Goal: Task Accomplishment & Management: Complete application form

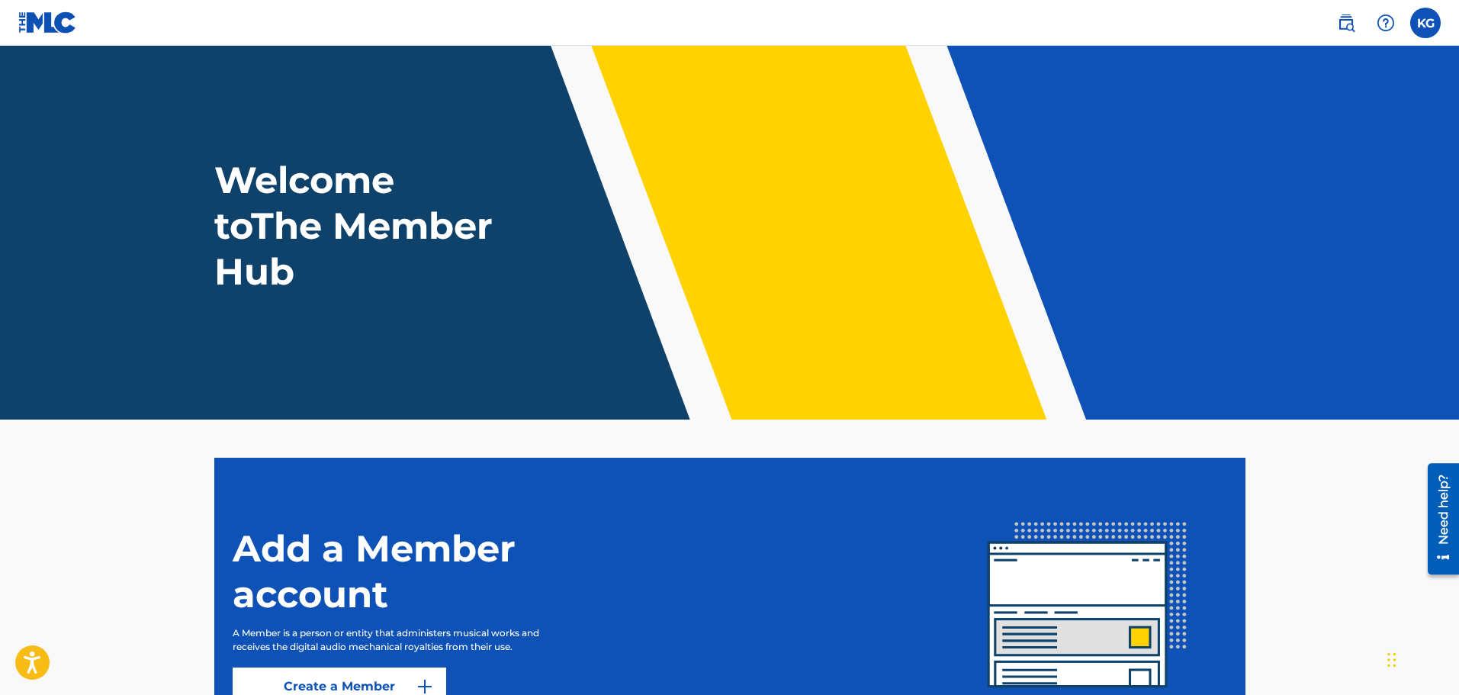
scroll to position [152, 0]
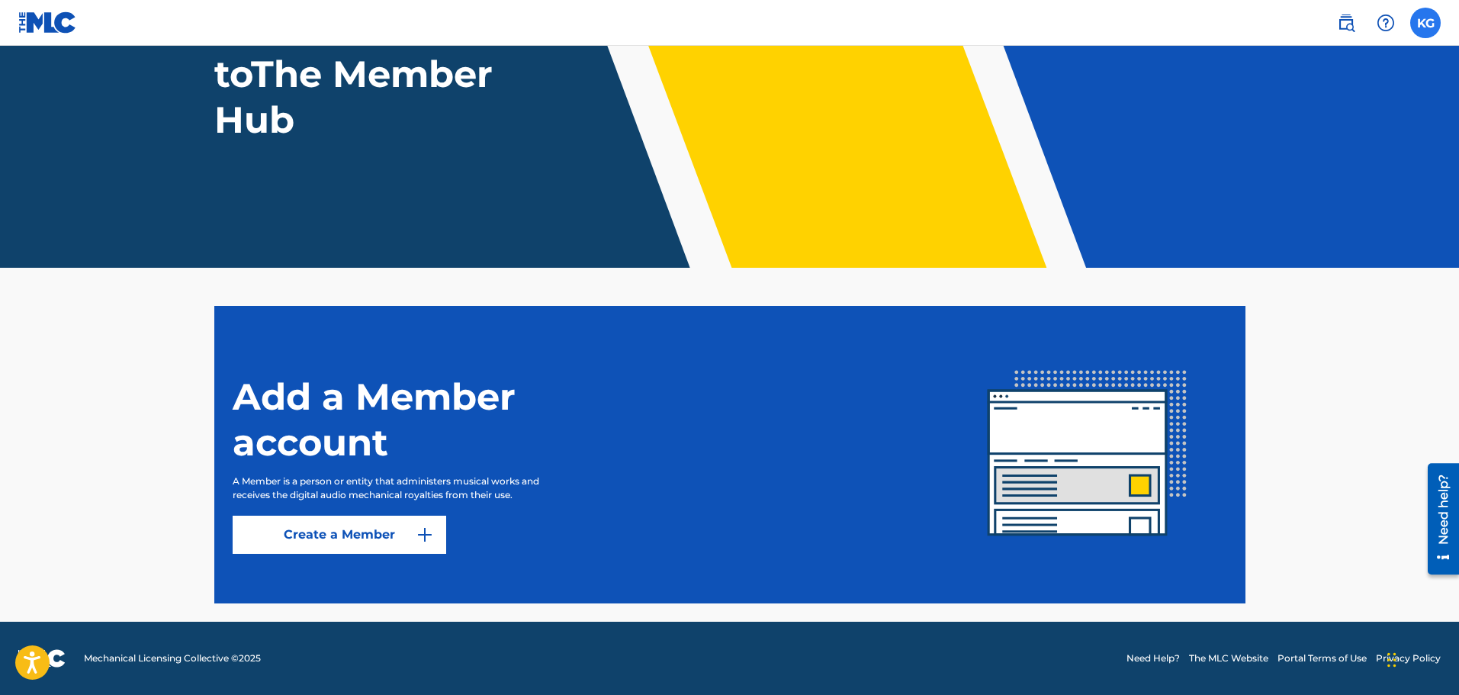
click at [1429, 24] on label at bounding box center [1425, 23] width 31 height 31
click at [1426, 23] on input "KG [PERSON_NAME] [PERSON_NAME][EMAIL_ADDRESS][DOMAIN_NAME] Notification Prefere…" at bounding box center [1426, 23] width 0 height 0
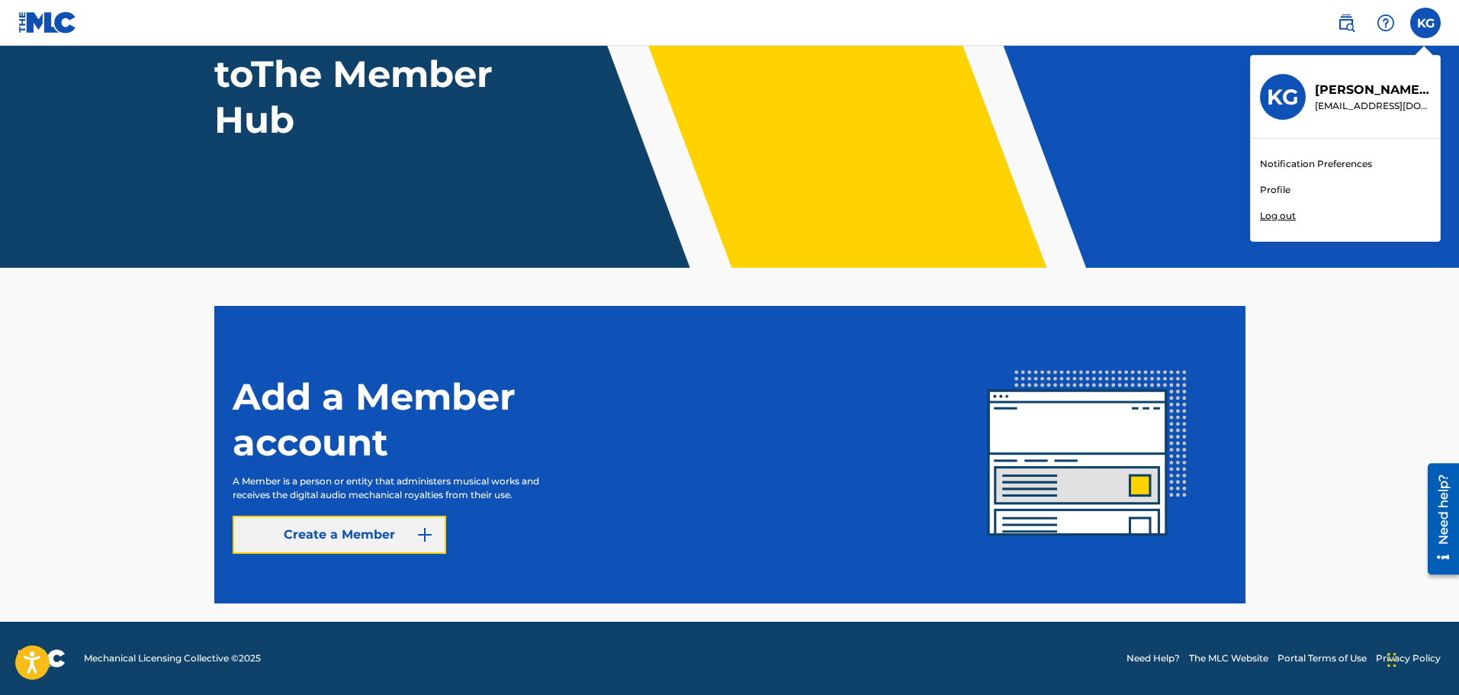
click at [381, 543] on link "Create a Member" at bounding box center [340, 535] width 214 height 38
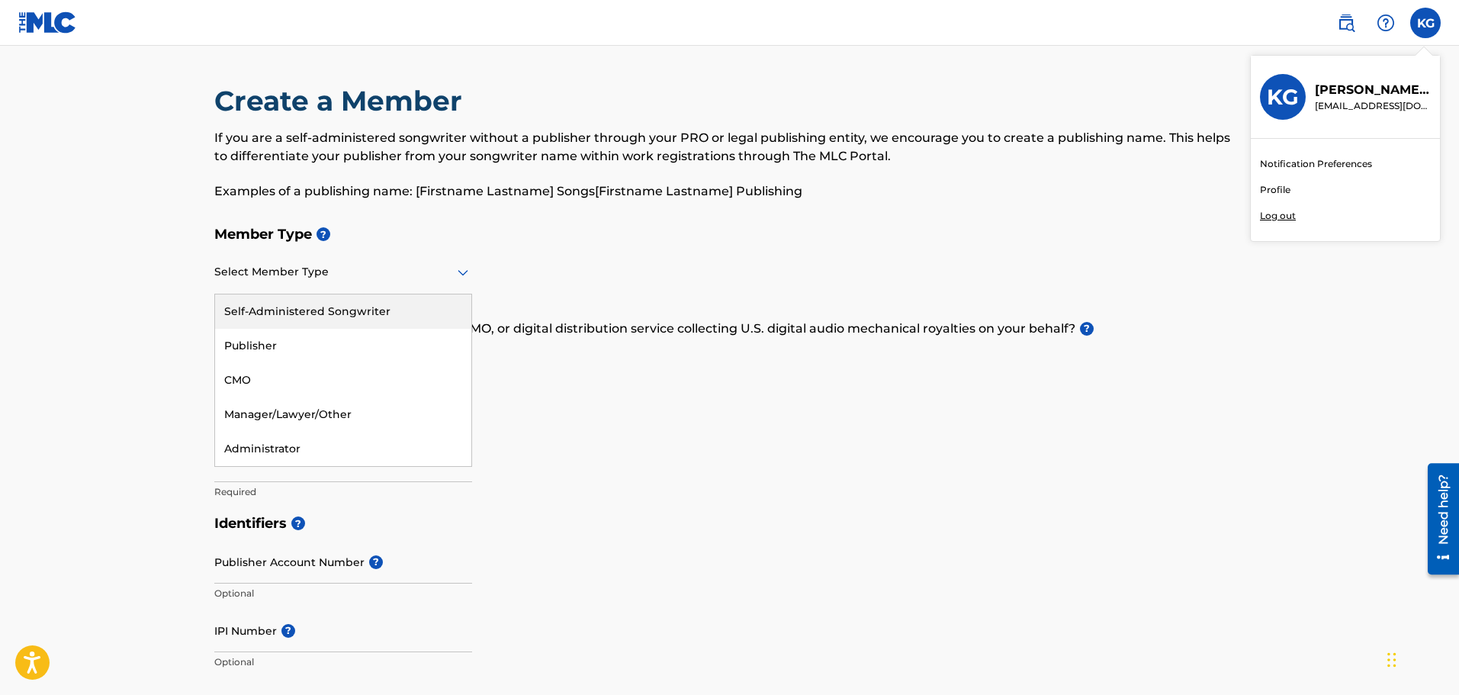
click at [387, 285] on div "Select Member Type" at bounding box center [343, 272] width 258 height 43
click at [387, 310] on div "Self-Administered Songwriter" at bounding box center [343, 311] width 256 height 34
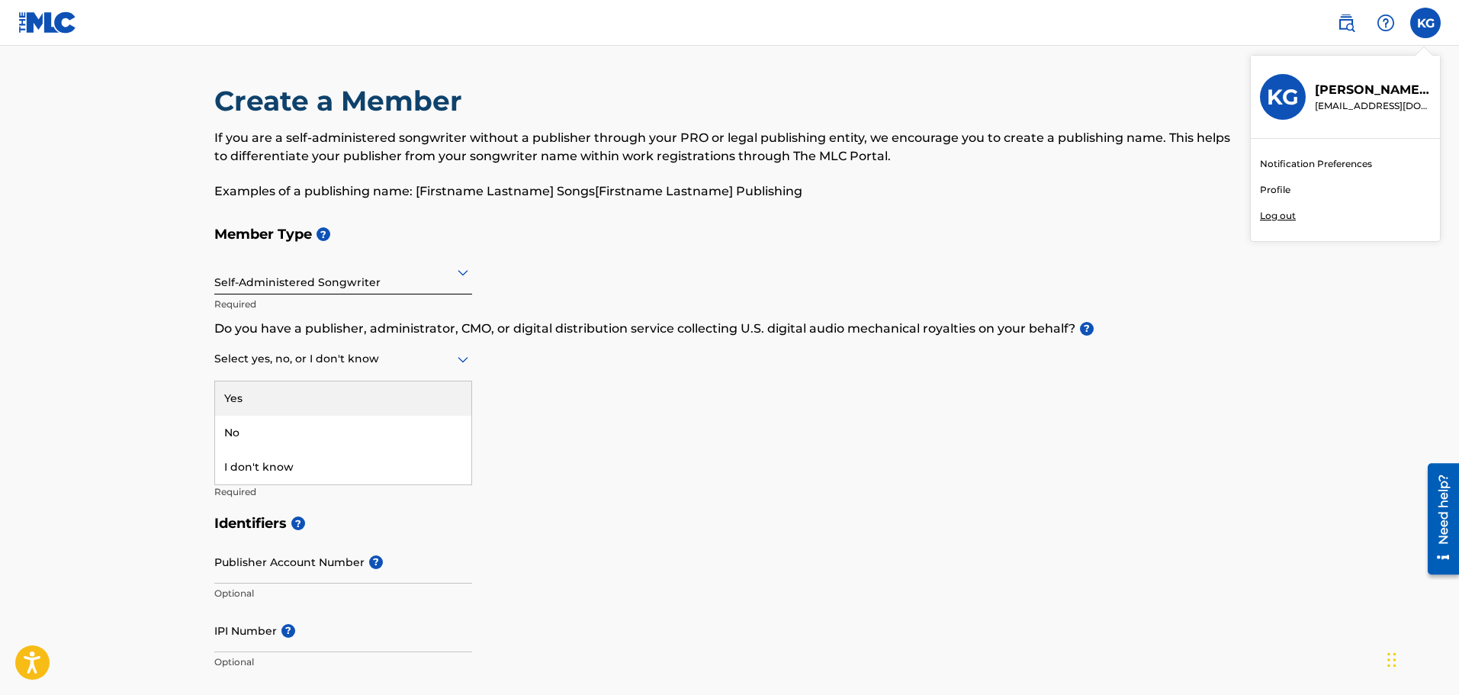
click at [362, 366] on div at bounding box center [343, 358] width 258 height 19
click at [357, 394] on div "Yes" at bounding box center [343, 398] width 256 height 34
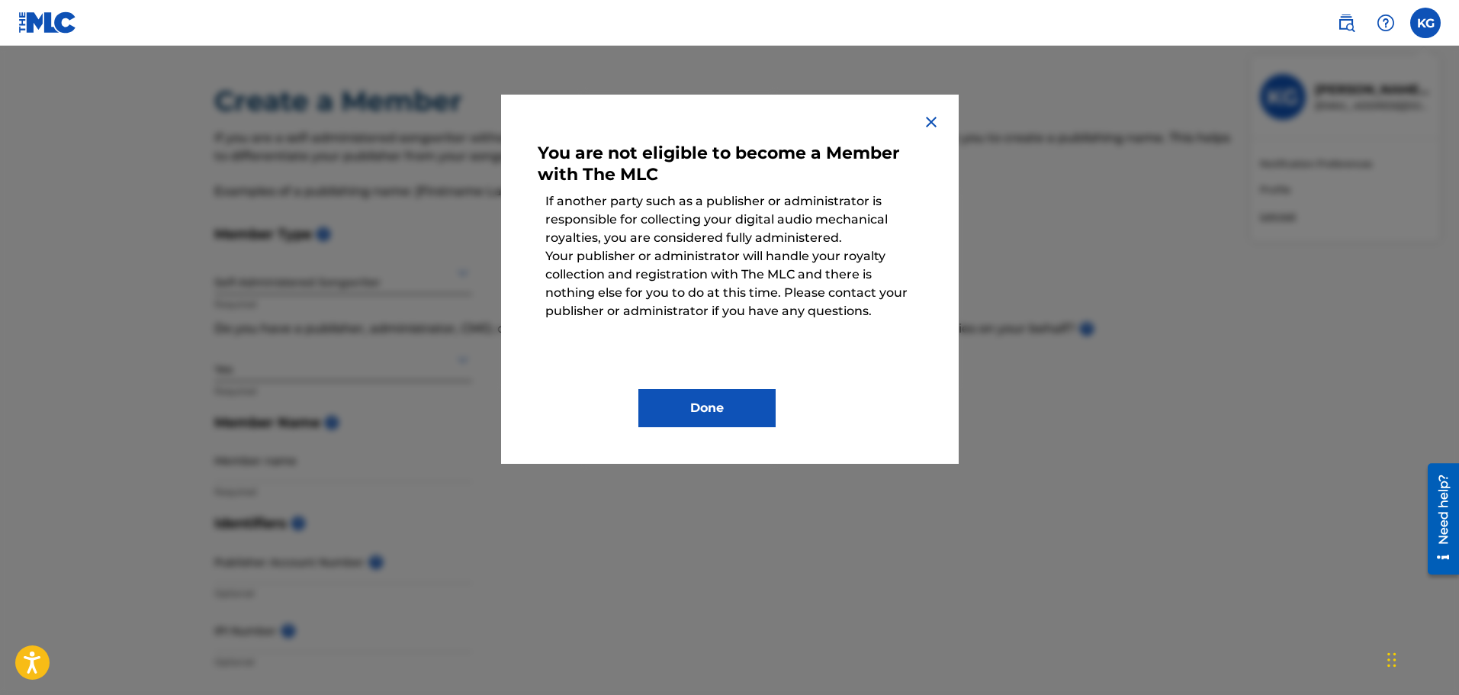
click at [945, 115] on div "You are not eligible to become a Member with The MLC If another party such as a…" at bounding box center [730, 279] width 458 height 369
click at [937, 122] on img at bounding box center [931, 122] width 18 height 18
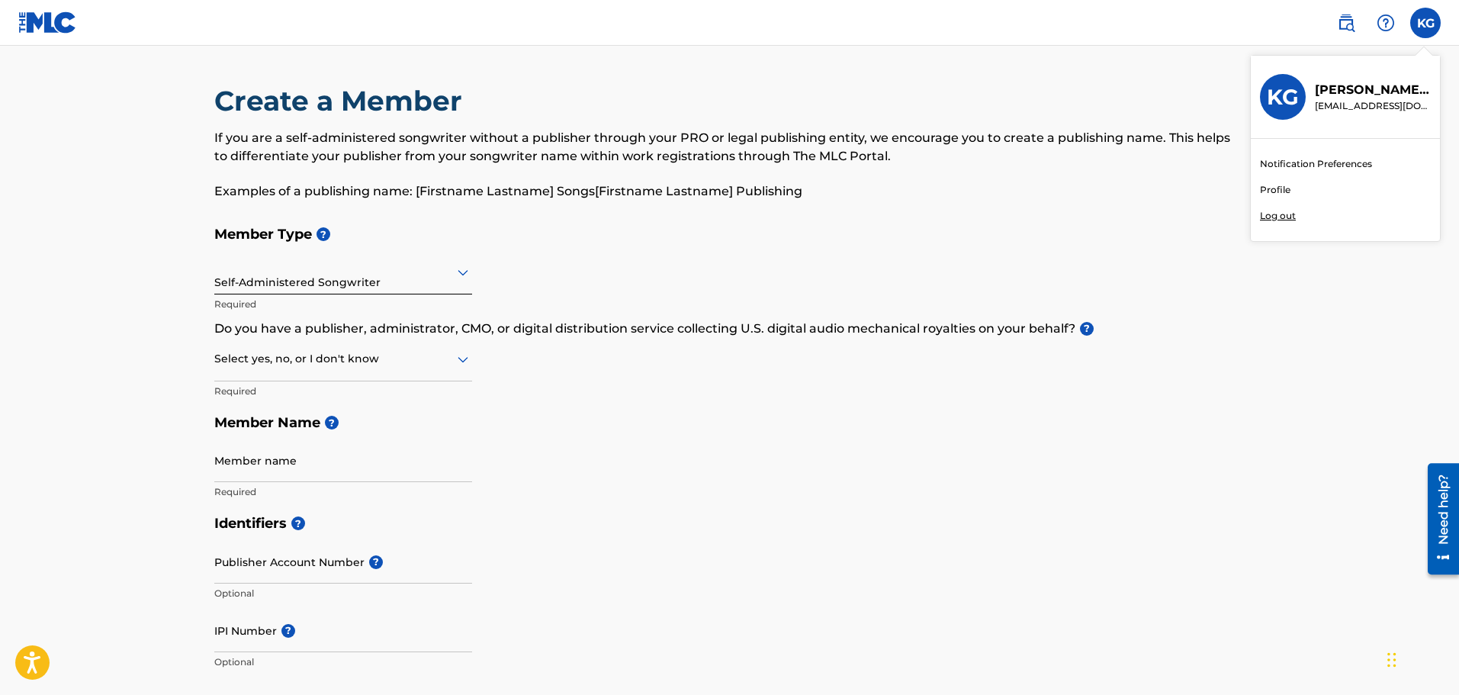
click at [400, 361] on div at bounding box center [343, 358] width 258 height 19
click at [374, 429] on div "No" at bounding box center [343, 433] width 256 height 34
click at [283, 471] on input "Member name" at bounding box center [343, 460] width 258 height 43
type input "[PERSON_NAME]"
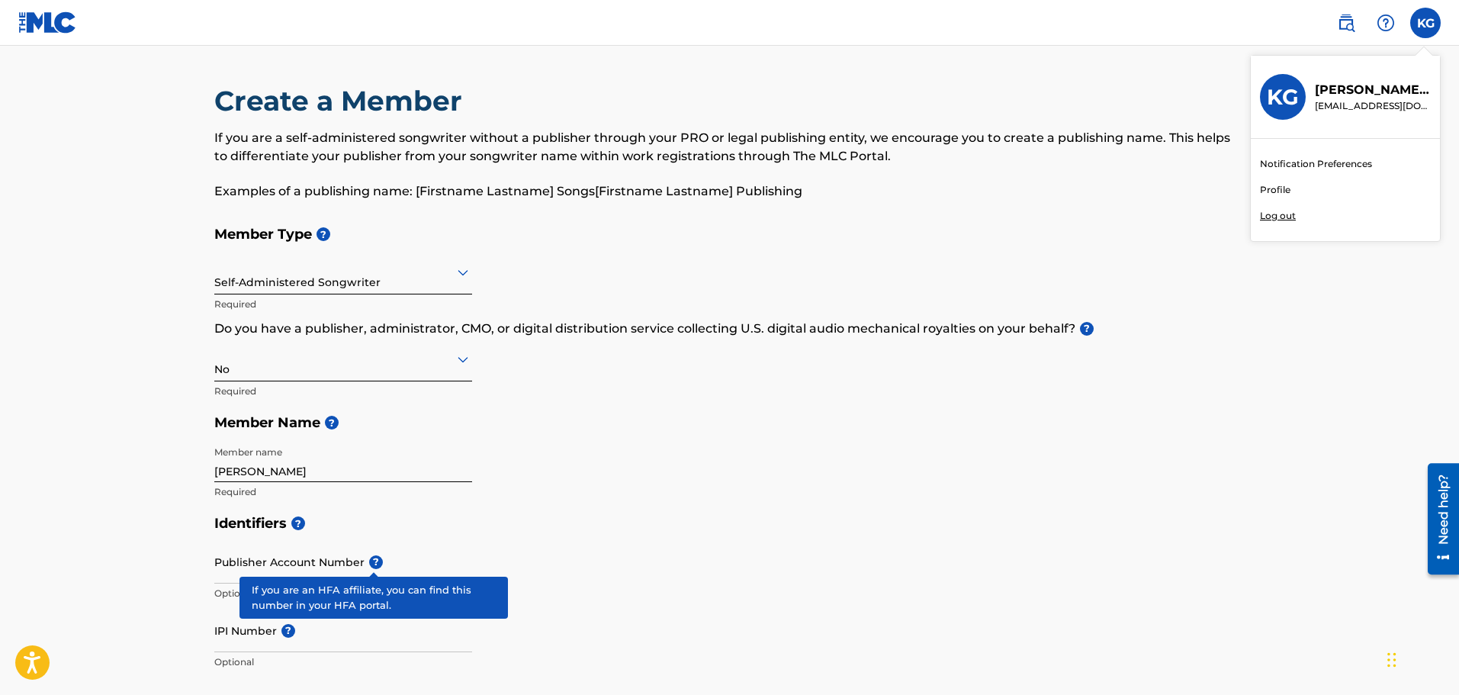
click at [372, 561] on span "?" at bounding box center [376, 562] width 14 height 14
click at [372, 561] on input "Publisher Account Number ?" at bounding box center [343, 561] width 258 height 43
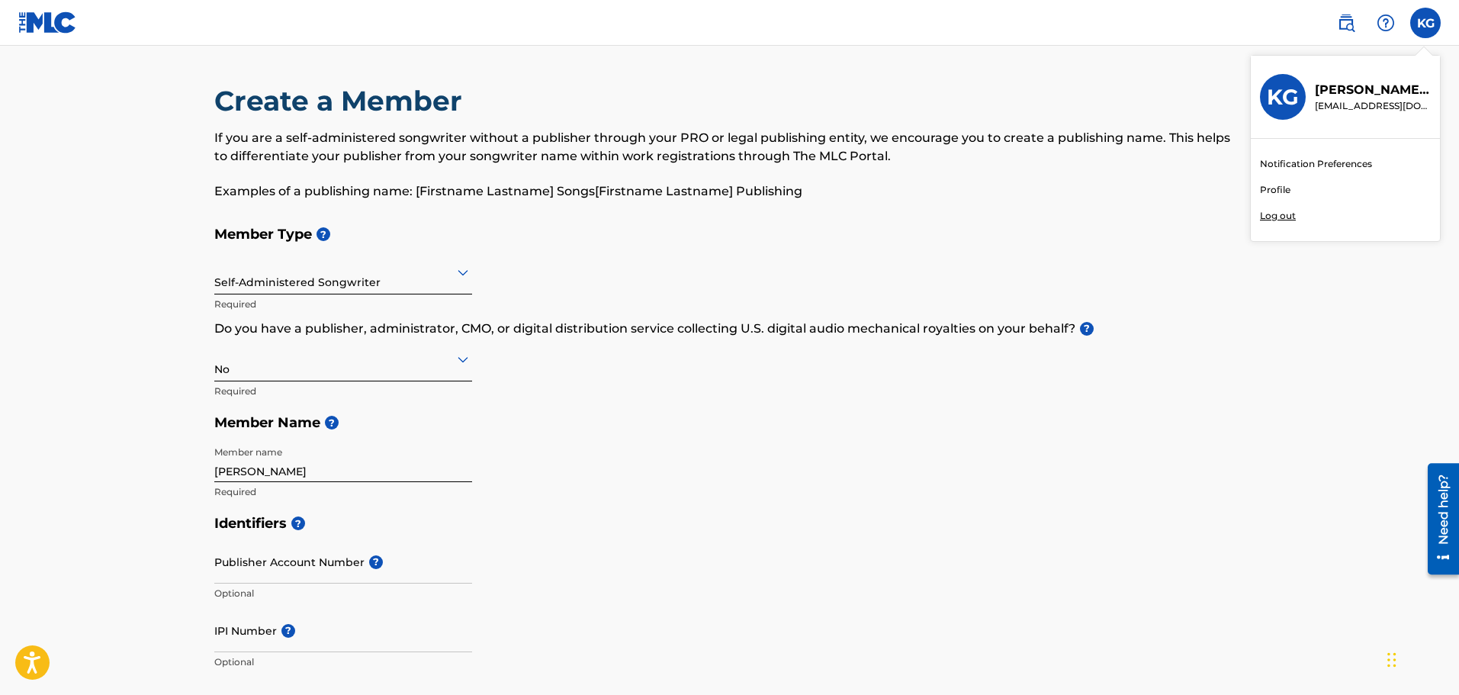
click at [348, 552] on div "Publisher Account Number ? Optional" at bounding box center [343, 574] width 258 height 69
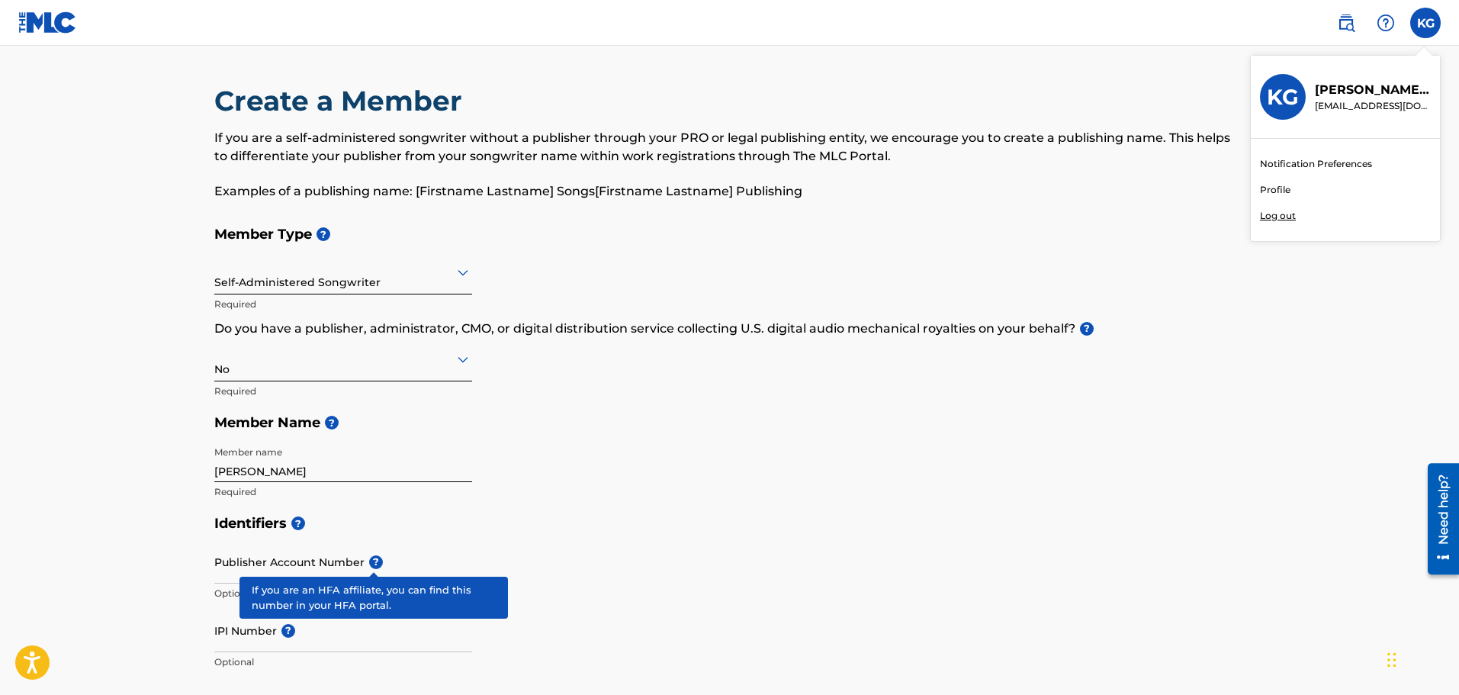
click at [375, 561] on span "?" at bounding box center [376, 562] width 14 height 14
click at [375, 561] on input "Publisher Account Number ?" at bounding box center [343, 561] width 258 height 43
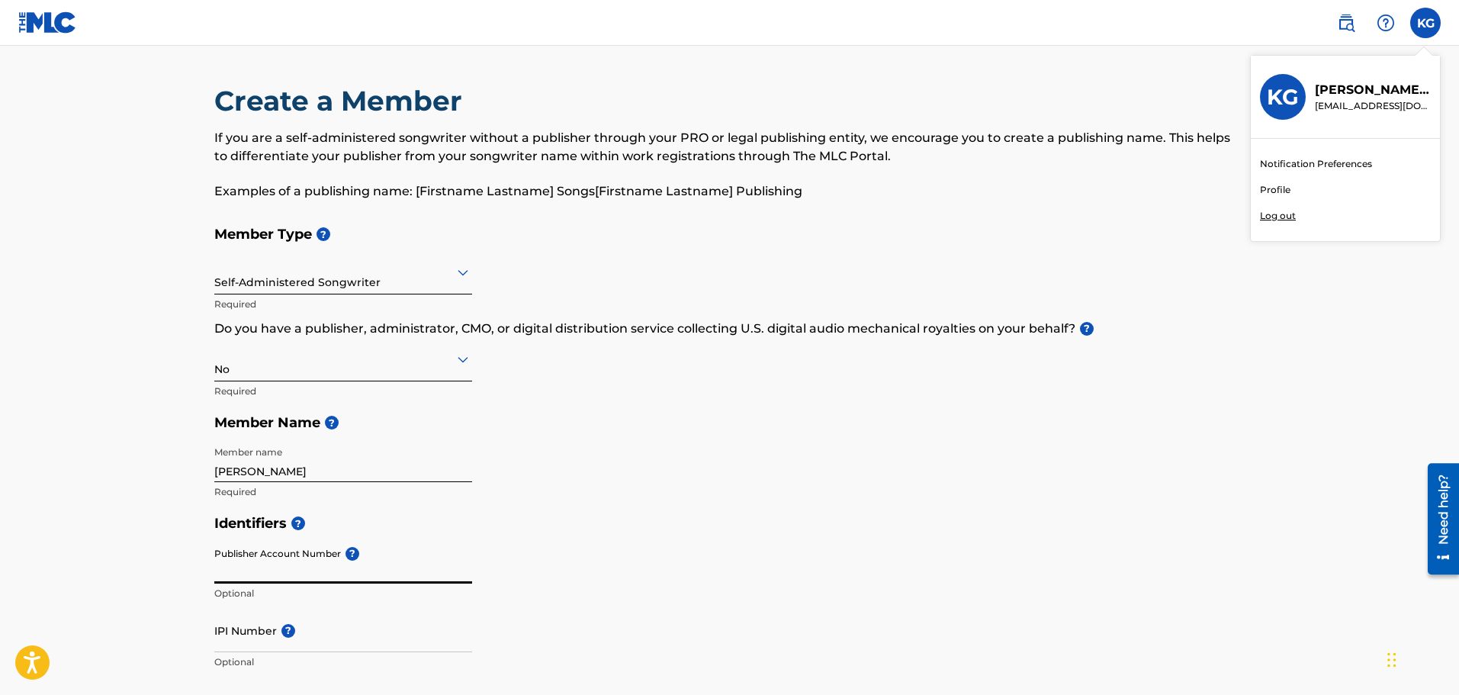
scroll to position [458, 0]
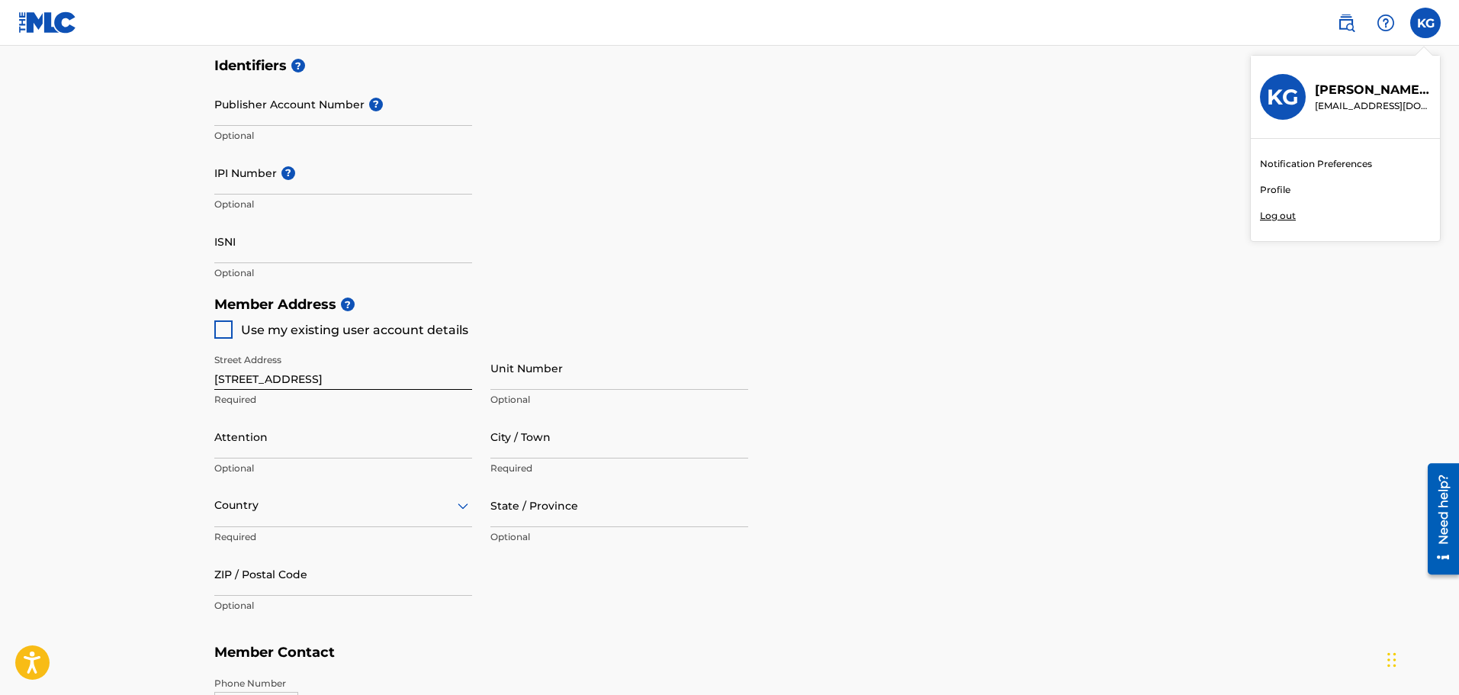
click at [220, 333] on div at bounding box center [223, 329] width 18 height 18
type input "[STREET_ADDRESS]"
type input "[GEOGRAPHIC_DATA]"
type input "47130"
type input "502"
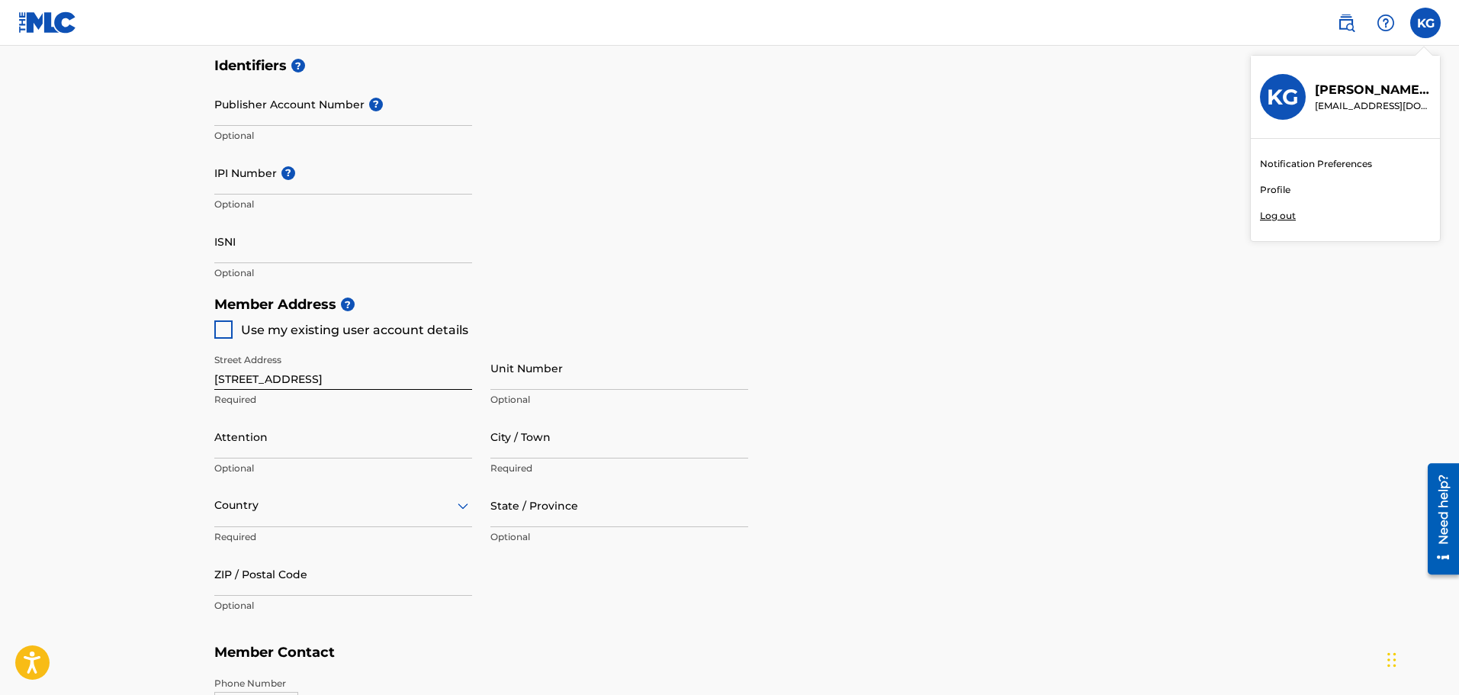
type input "3658434"
type input "[EMAIL_ADDRESS][DOMAIN_NAME]"
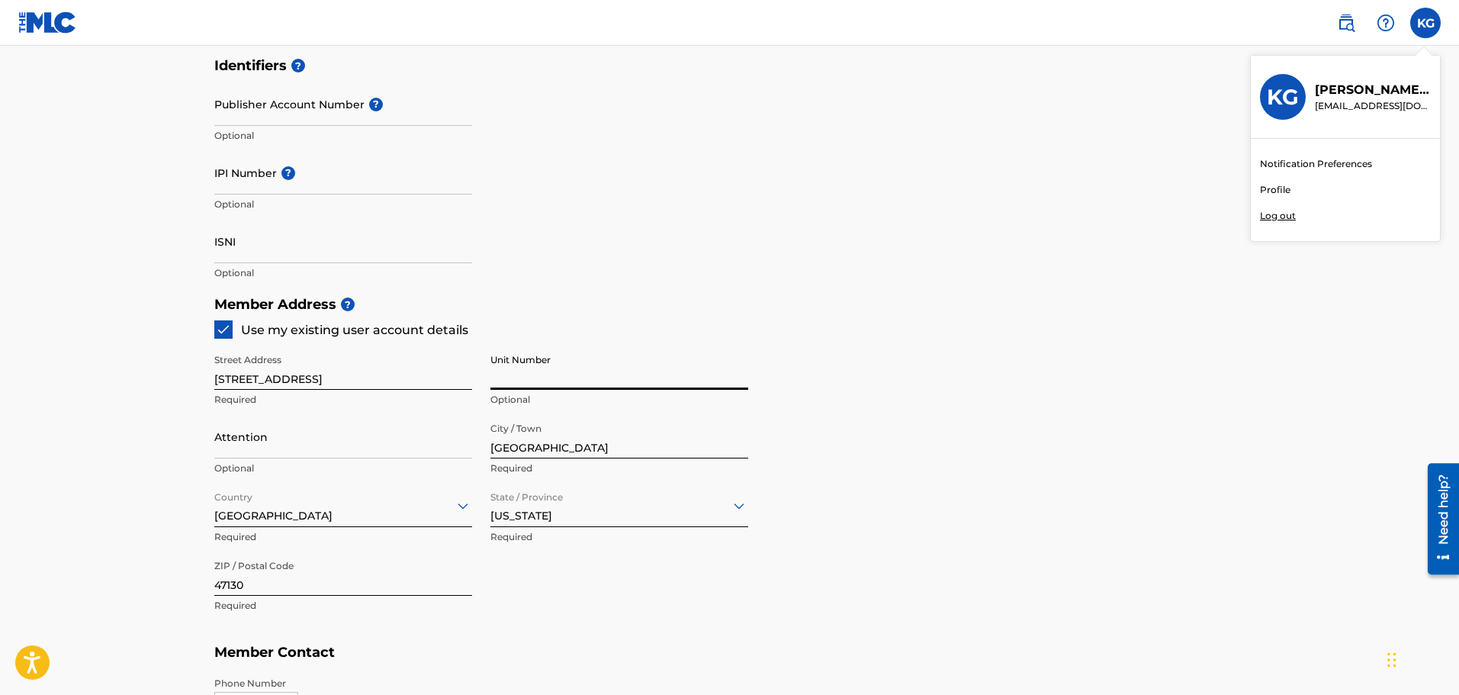
click at [519, 359] on input "Unit Number" at bounding box center [619, 367] width 258 height 43
type input "203"
type input "[STREET_ADDRESS]"
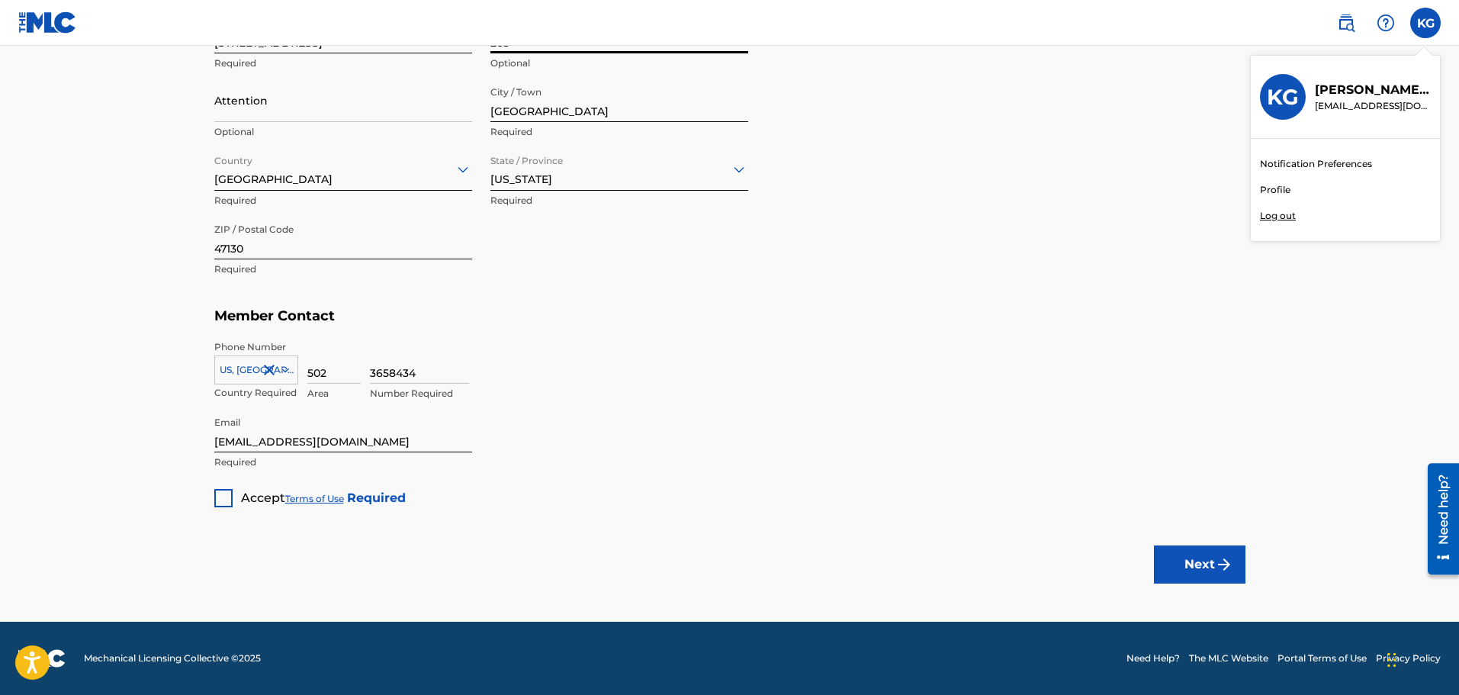
scroll to position [0, 0]
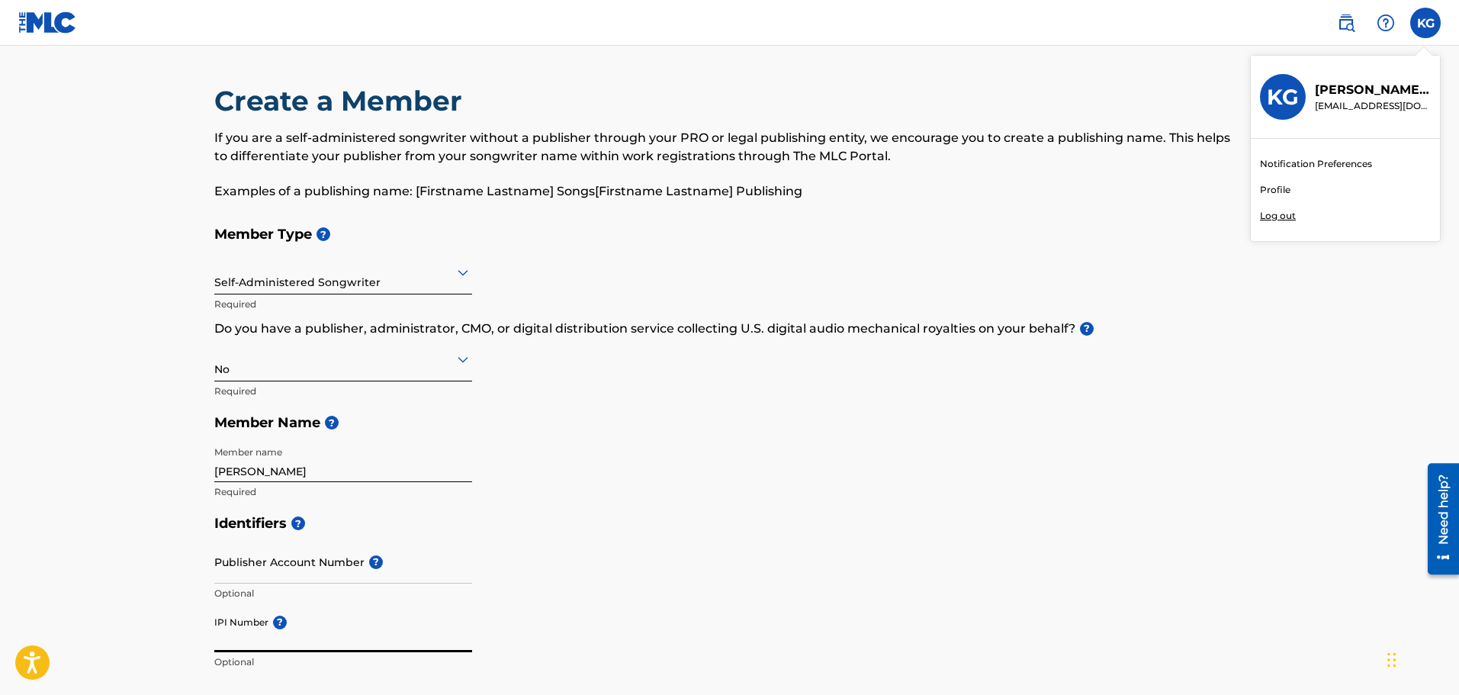
paste input "00504196667"
click at [687, 538] on h5 "Identifiers ?" at bounding box center [729, 523] width 1031 height 33
click at [231, 634] on input "00504196667" at bounding box center [343, 630] width 258 height 43
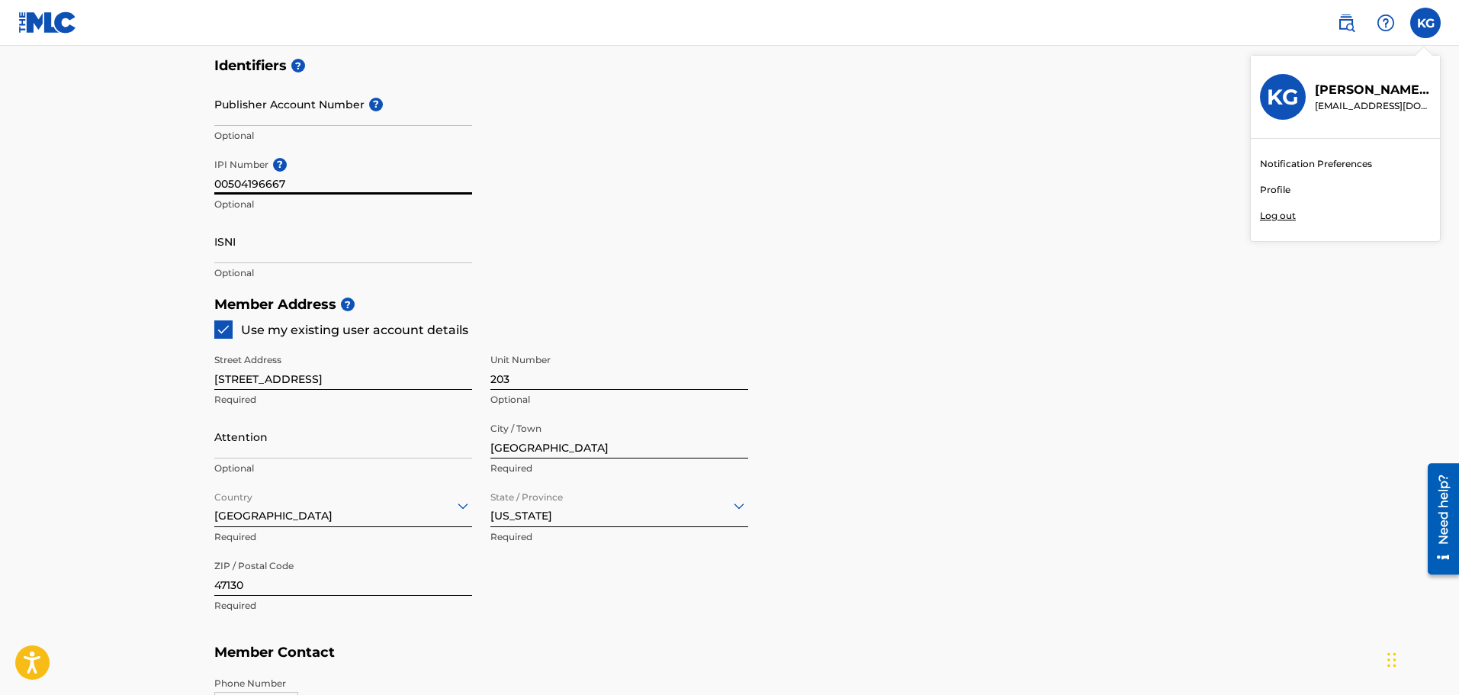
scroll to position [794, 0]
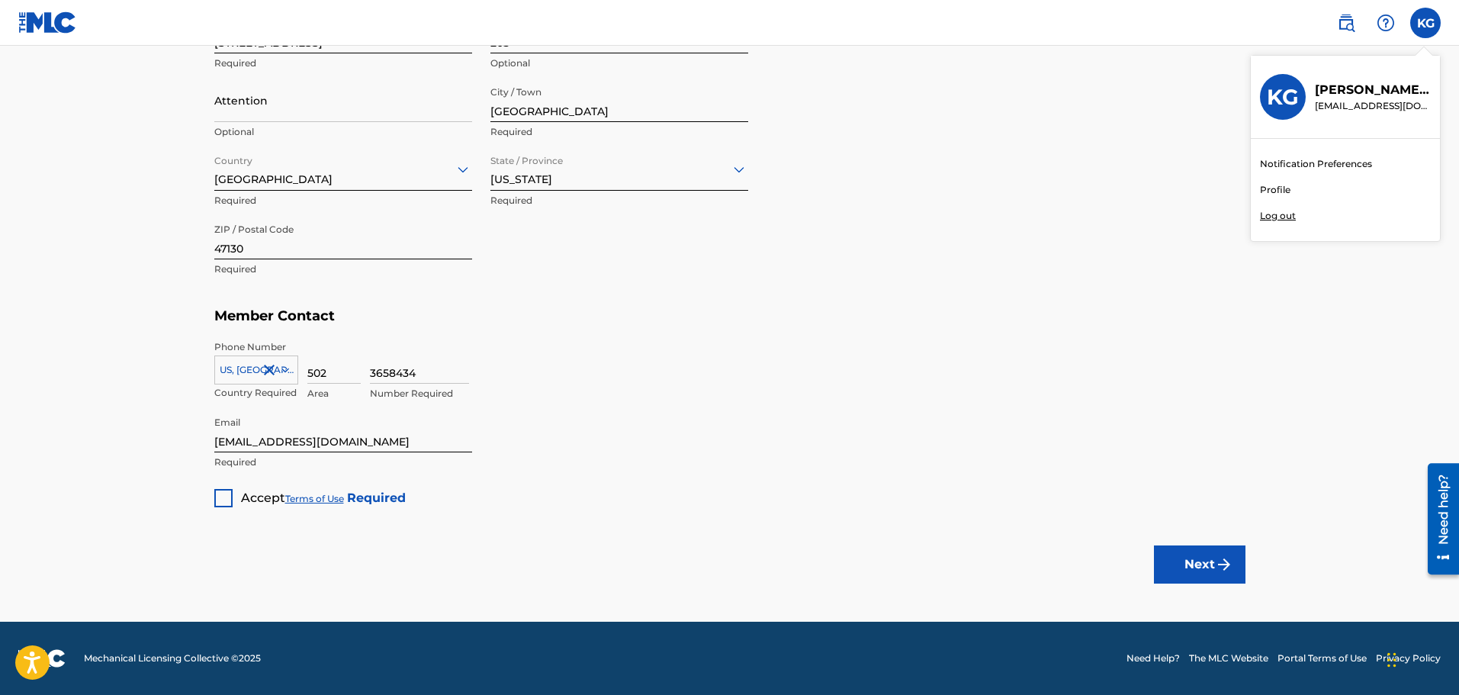
type input "00504196667"
click at [220, 499] on div at bounding box center [223, 498] width 18 height 18
click at [426, 375] on input "3658434" at bounding box center [419, 361] width 99 height 43
drag, startPoint x: 426, startPoint y: 375, endPoint x: 185, endPoint y: 373, distance: 241.0
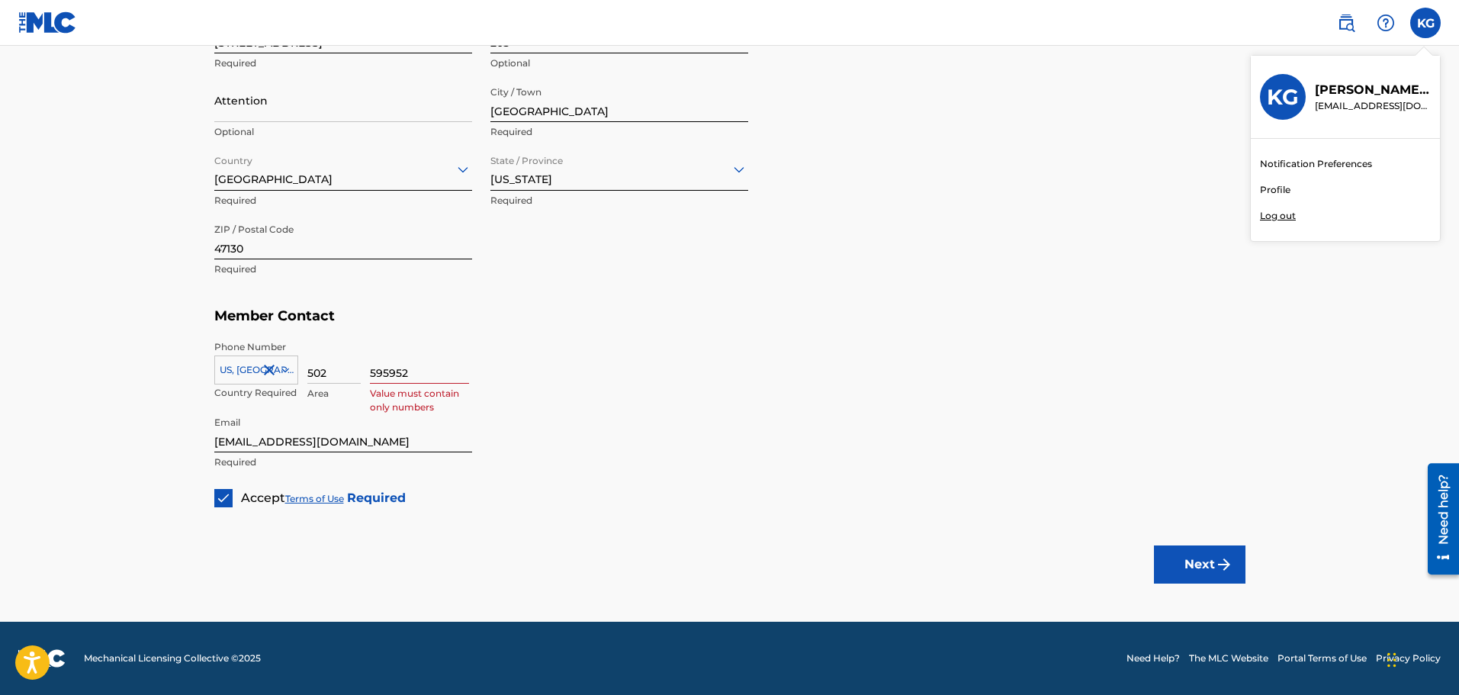
type input "5959524"
type input "[PERSON_NAME]"
type input "[GEOGRAPHIC_DATA]"
type input "IN"
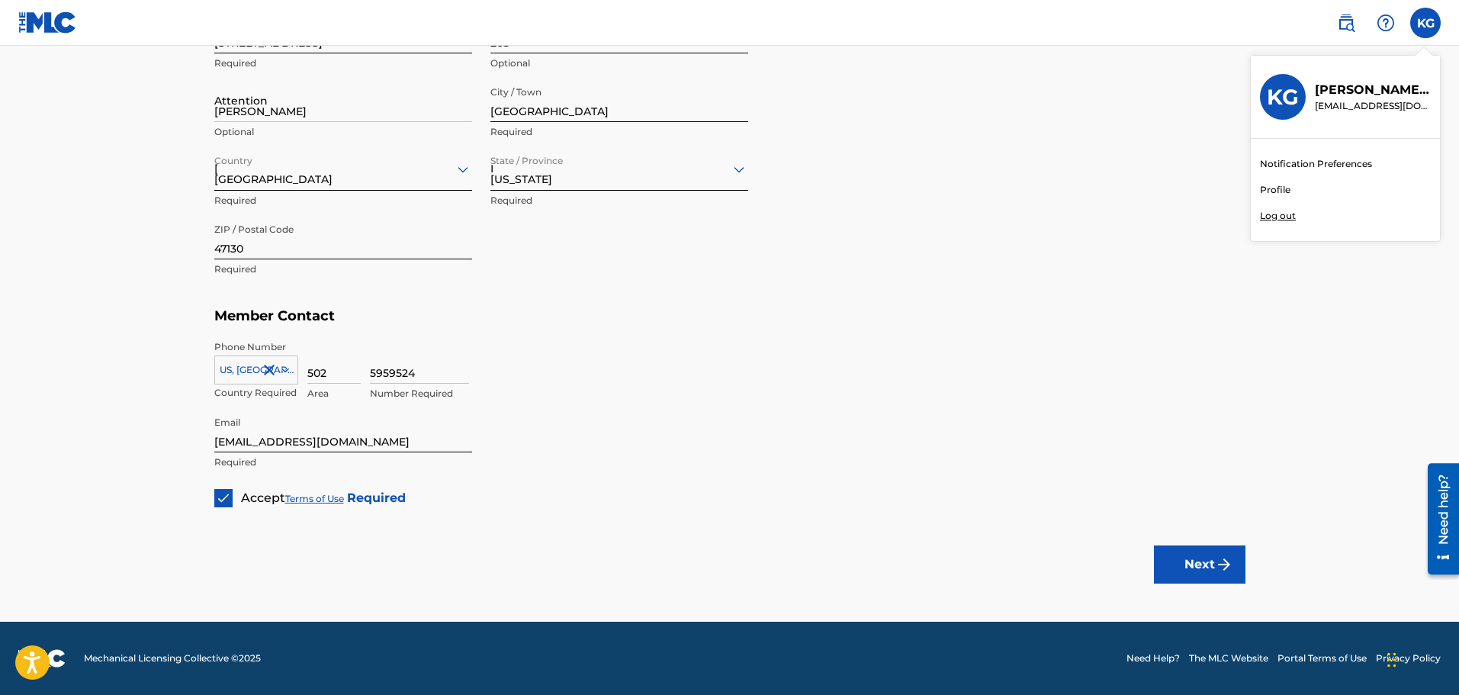
type input "47130-3324"
type input "[EMAIL_ADDRESS][DOMAIN_NAME]"
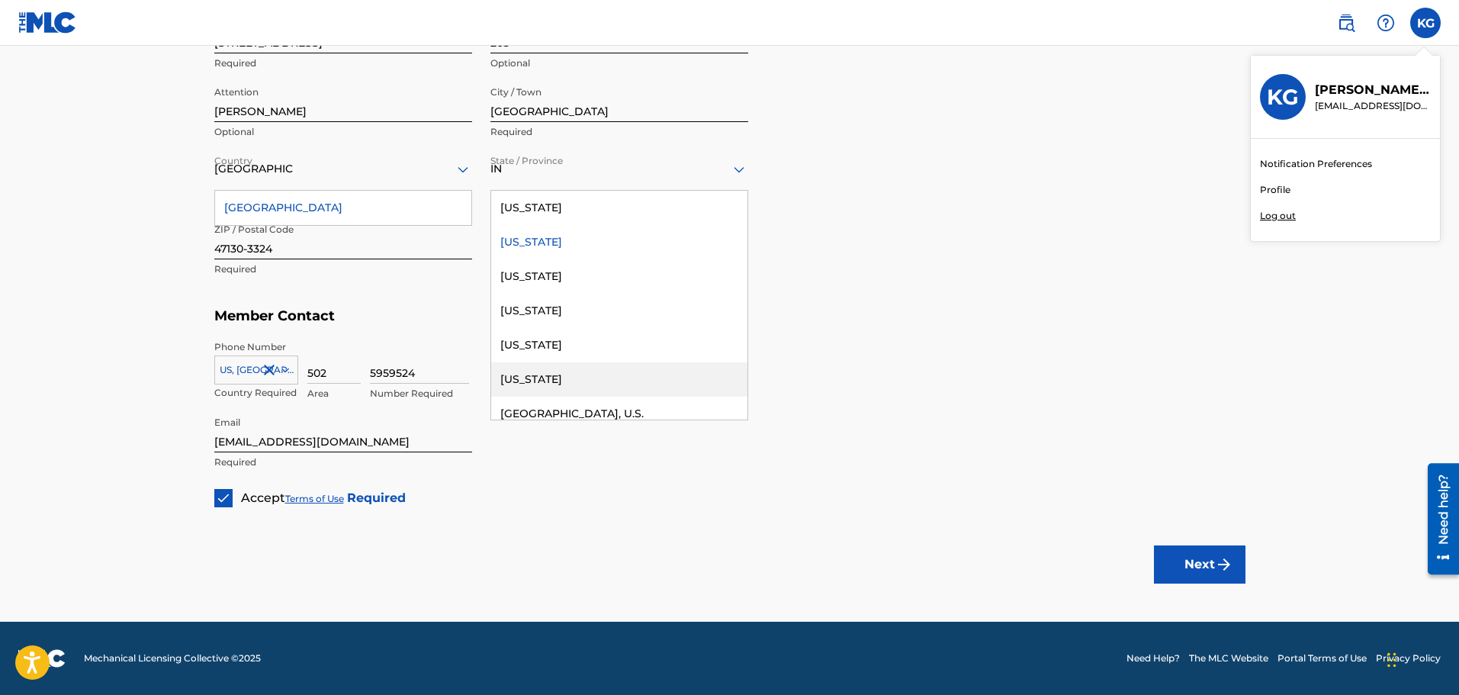
type input "5959524"
click at [824, 348] on div "5959524 Number Required" at bounding box center [808, 374] width 876 height 69
click at [853, 321] on h5 "Member Contact" at bounding box center [729, 316] width 1031 height 33
click at [574, 249] on div "[US_STATE]" at bounding box center [619, 242] width 256 height 34
click at [362, 192] on div "[GEOGRAPHIC_DATA]" at bounding box center [343, 208] width 256 height 34
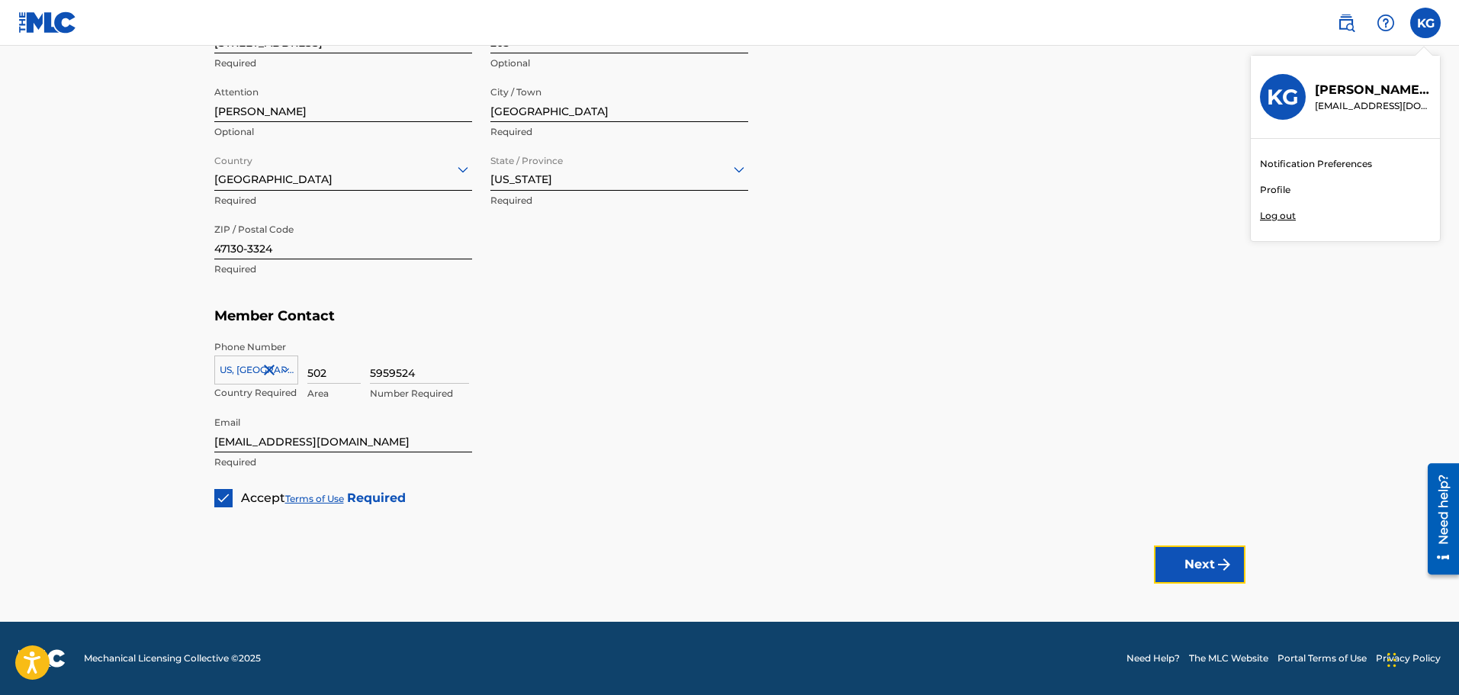
drag, startPoint x: 1178, startPoint y: 564, endPoint x: 994, endPoint y: 477, distance: 204.4
click at [1178, 567] on button "Next" at bounding box center [1200, 564] width 92 height 38
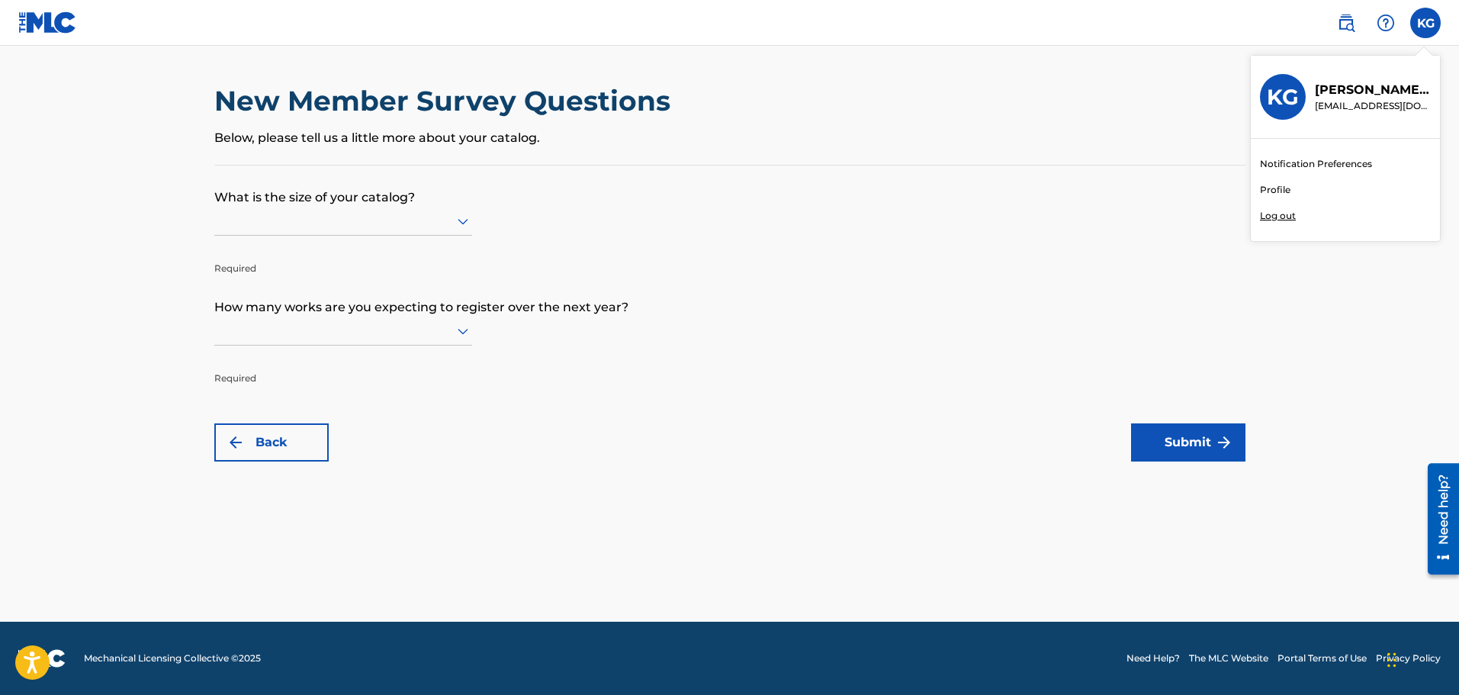
click at [394, 222] on div at bounding box center [343, 220] width 258 height 19
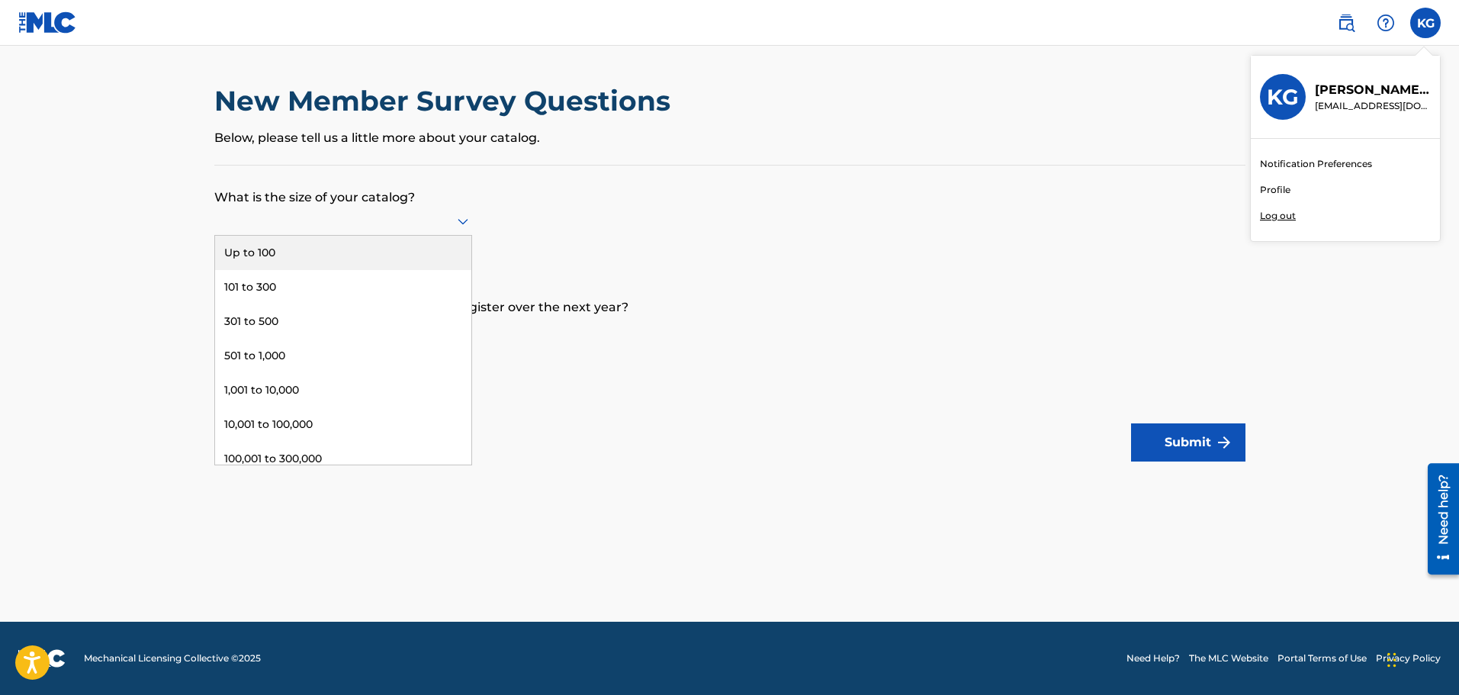
click at [381, 258] on div "Up to 100" at bounding box center [343, 253] width 256 height 34
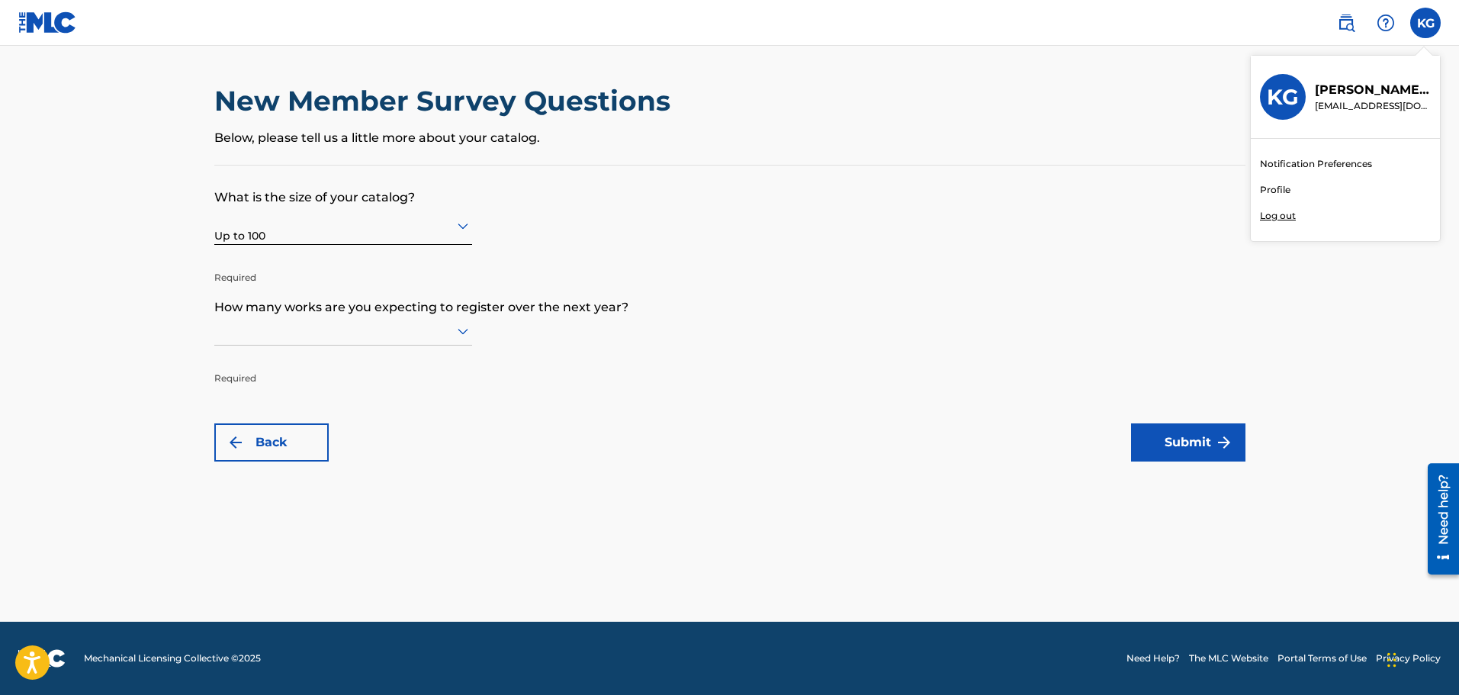
click at [410, 330] on div at bounding box center [343, 330] width 258 height 19
click at [388, 358] on div "Up to 100" at bounding box center [343, 363] width 256 height 34
click at [1207, 423] on form "What is the size of your catalog? Up to 100 Required How many works are you exp…" at bounding box center [729, 314] width 1031 height 296
click at [1168, 439] on button "Submit" at bounding box center [1188, 442] width 114 height 38
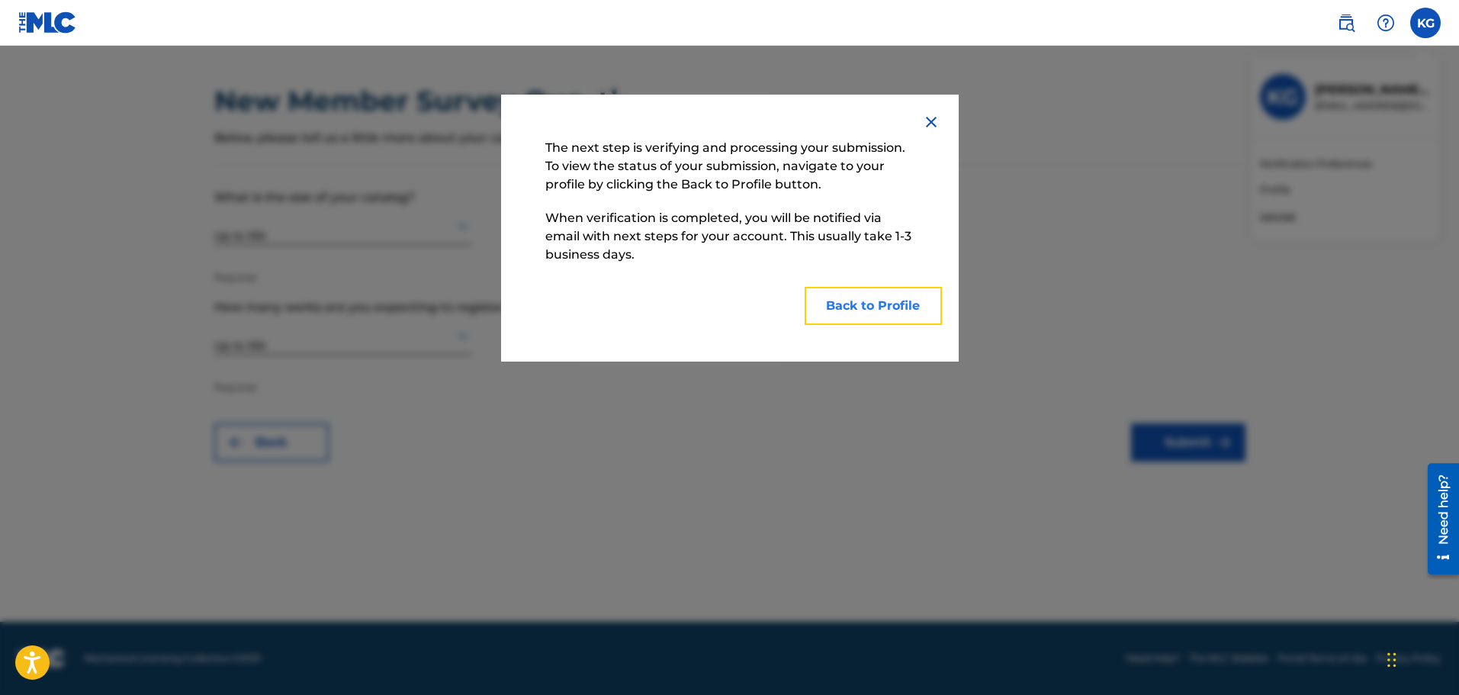
click at [830, 310] on button "Back to Profile" at bounding box center [873, 306] width 137 height 38
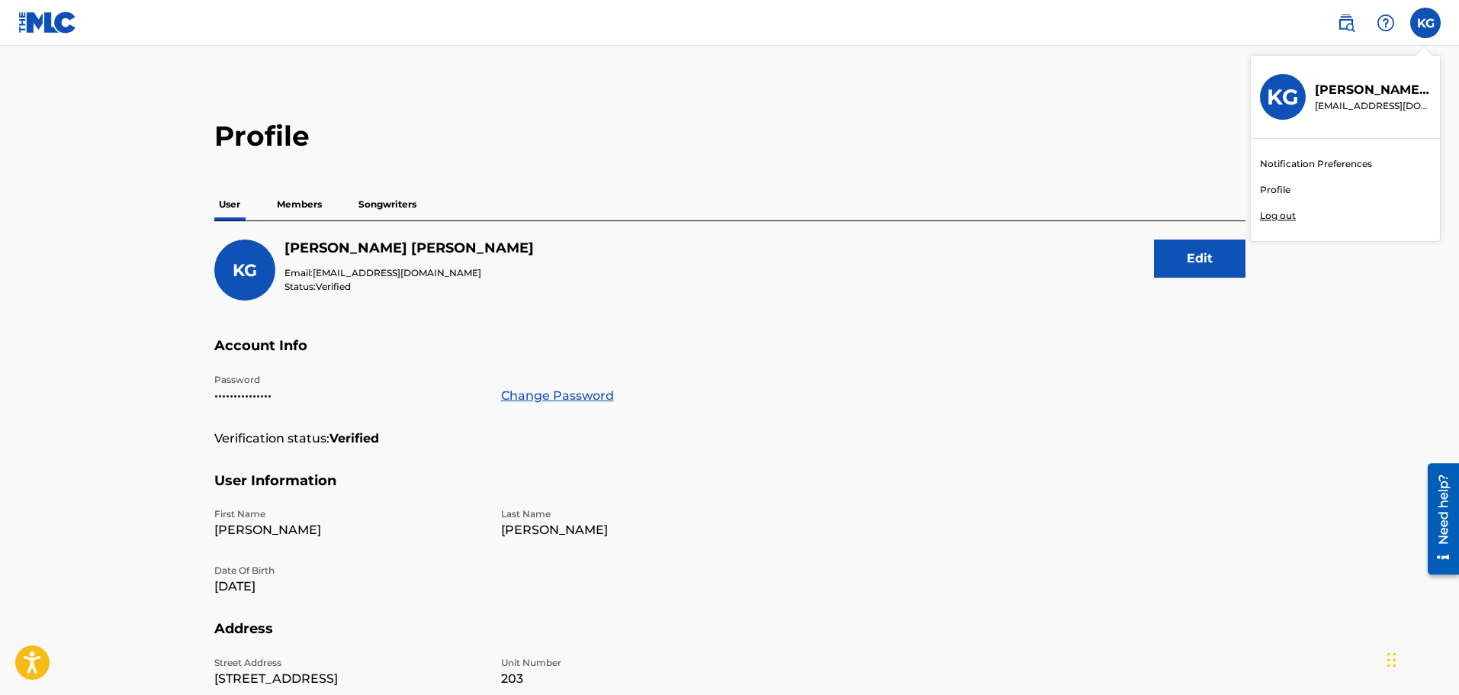
click at [307, 205] on p "Members" at bounding box center [299, 204] width 54 height 32
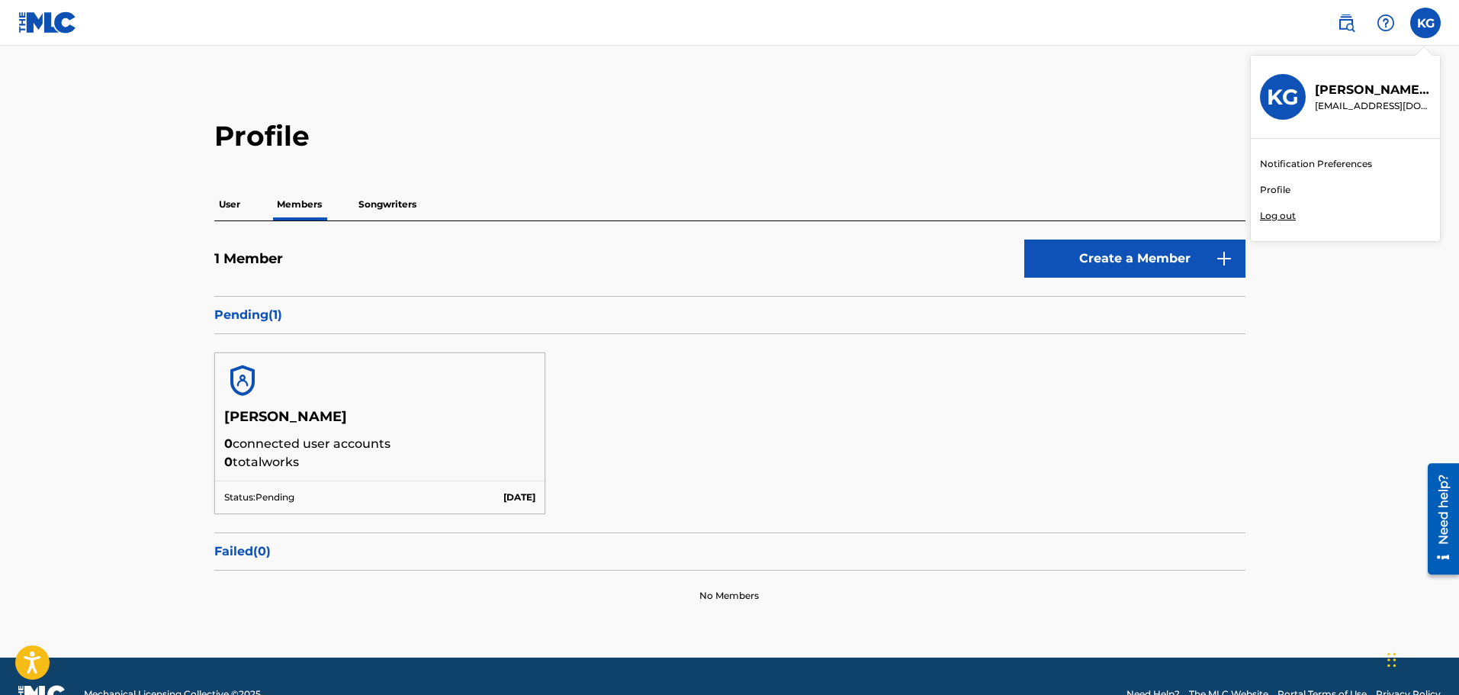
click at [399, 207] on p "Songwriters" at bounding box center [387, 204] width 67 height 32
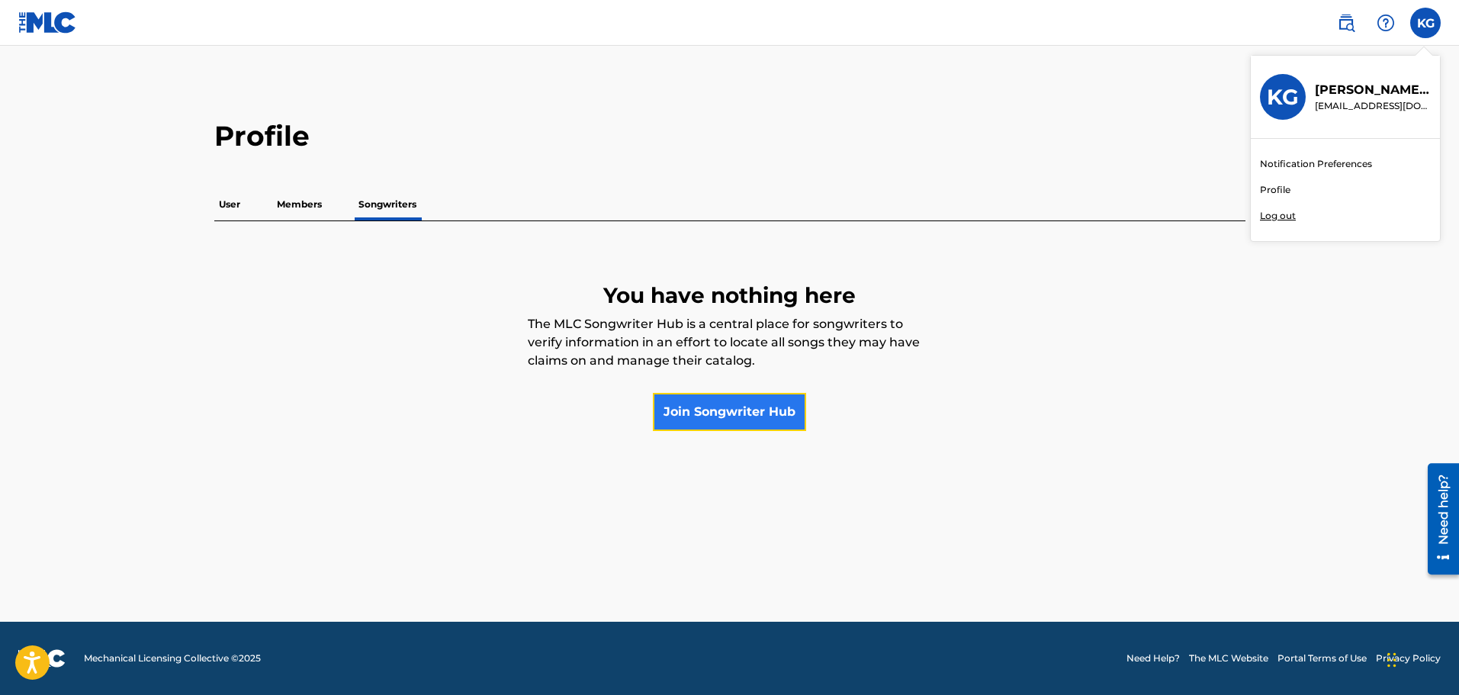
click at [708, 413] on link "Join Songwriter Hub" at bounding box center [729, 412] width 153 height 38
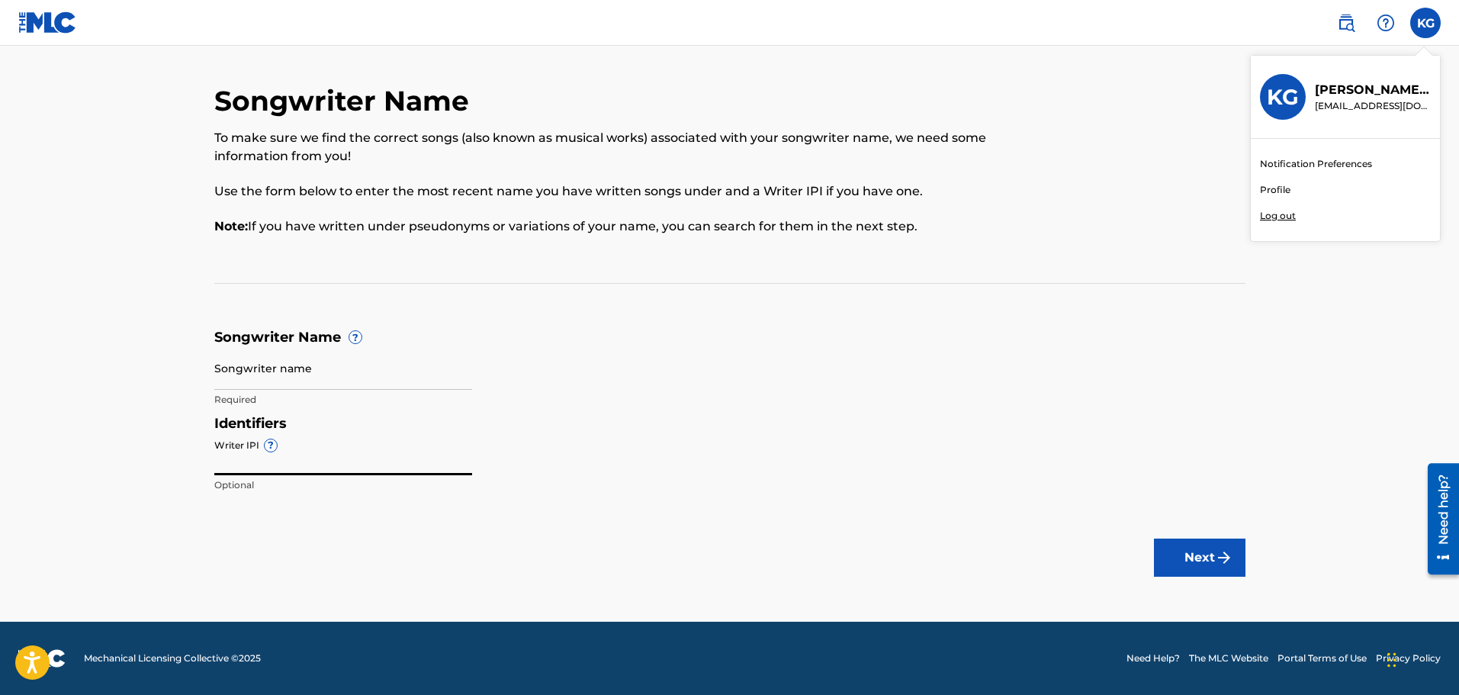
paste input "00504196667"
type input "00504196667"
click at [402, 373] on input "Songwriter name" at bounding box center [343, 367] width 258 height 43
click at [278, 373] on input "[PERSON_NAME]" at bounding box center [343, 367] width 258 height 43
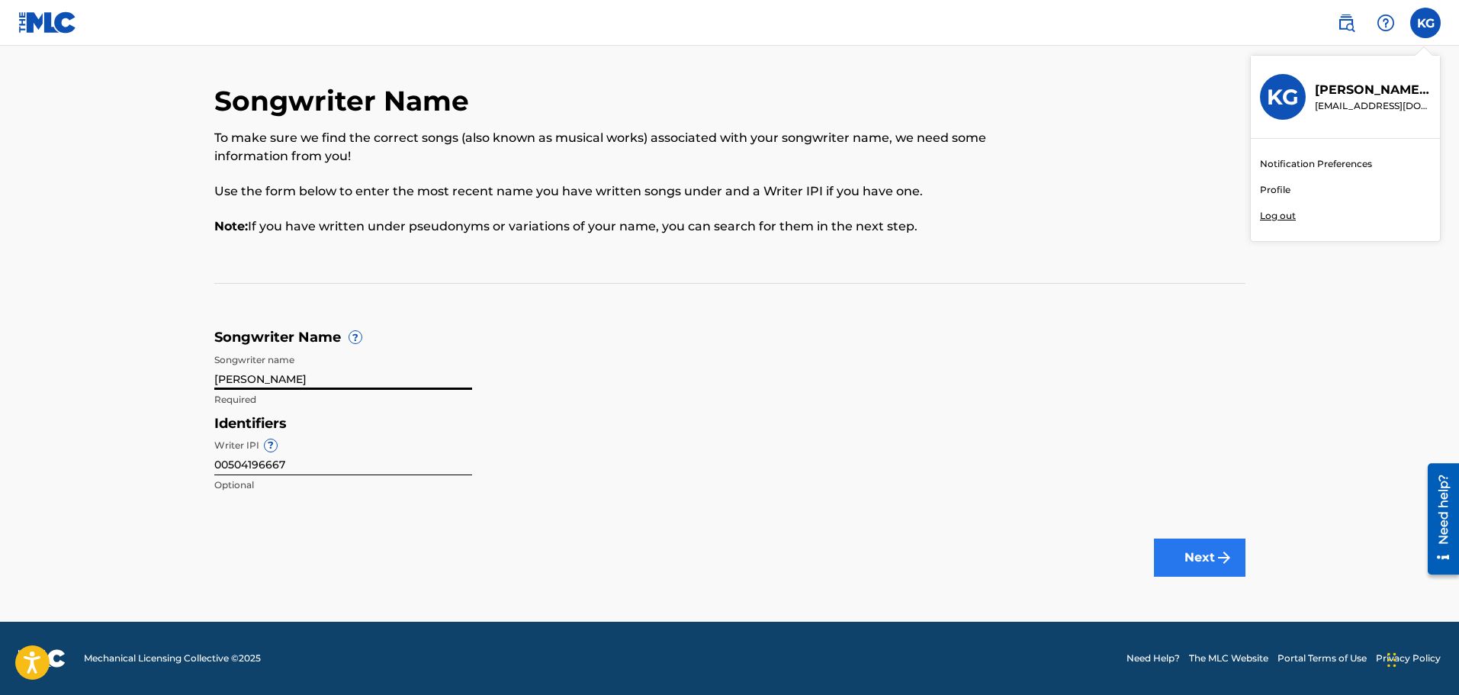
type input "[PERSON_NAME]"
click at [1198, 567] on button "Next" at bounding box center [1200, 558] width 92 height 38
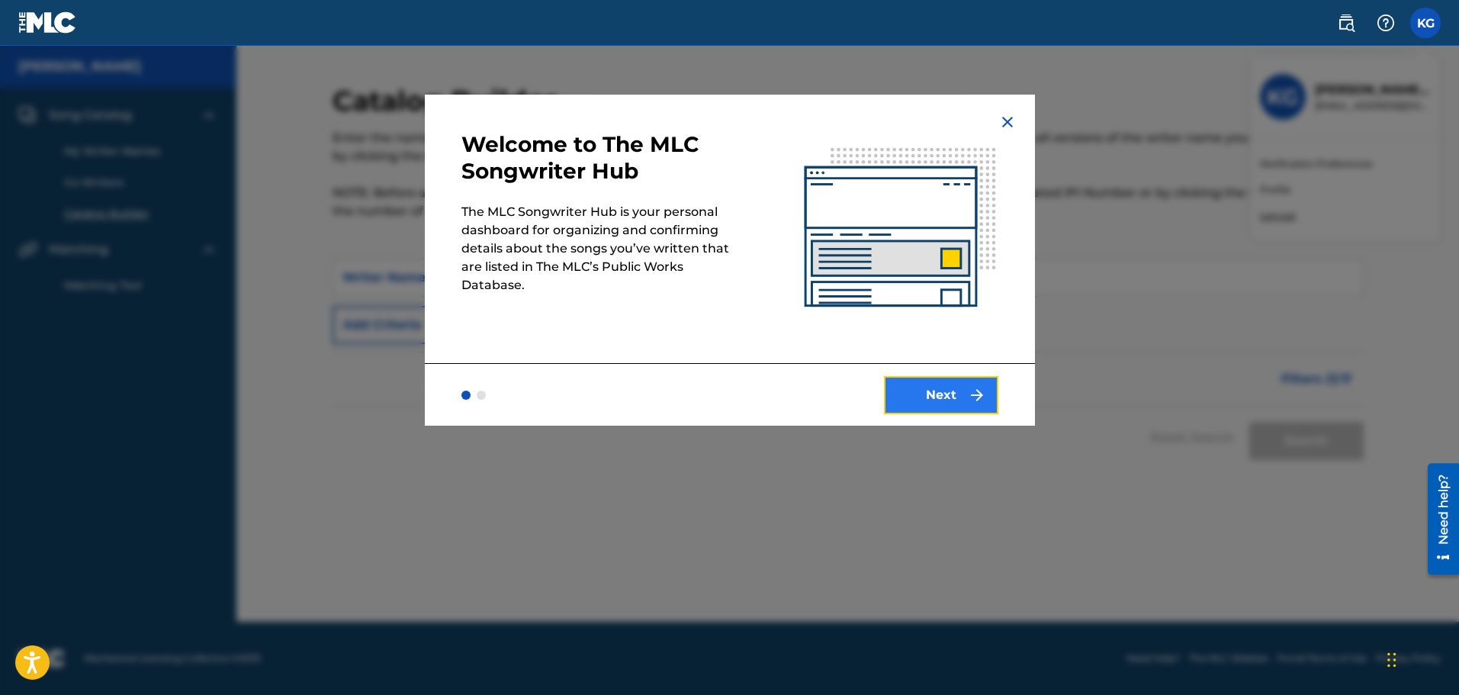
click at [961, 402] on button "Next" at bounding box center [941, 395] width 114 height 38
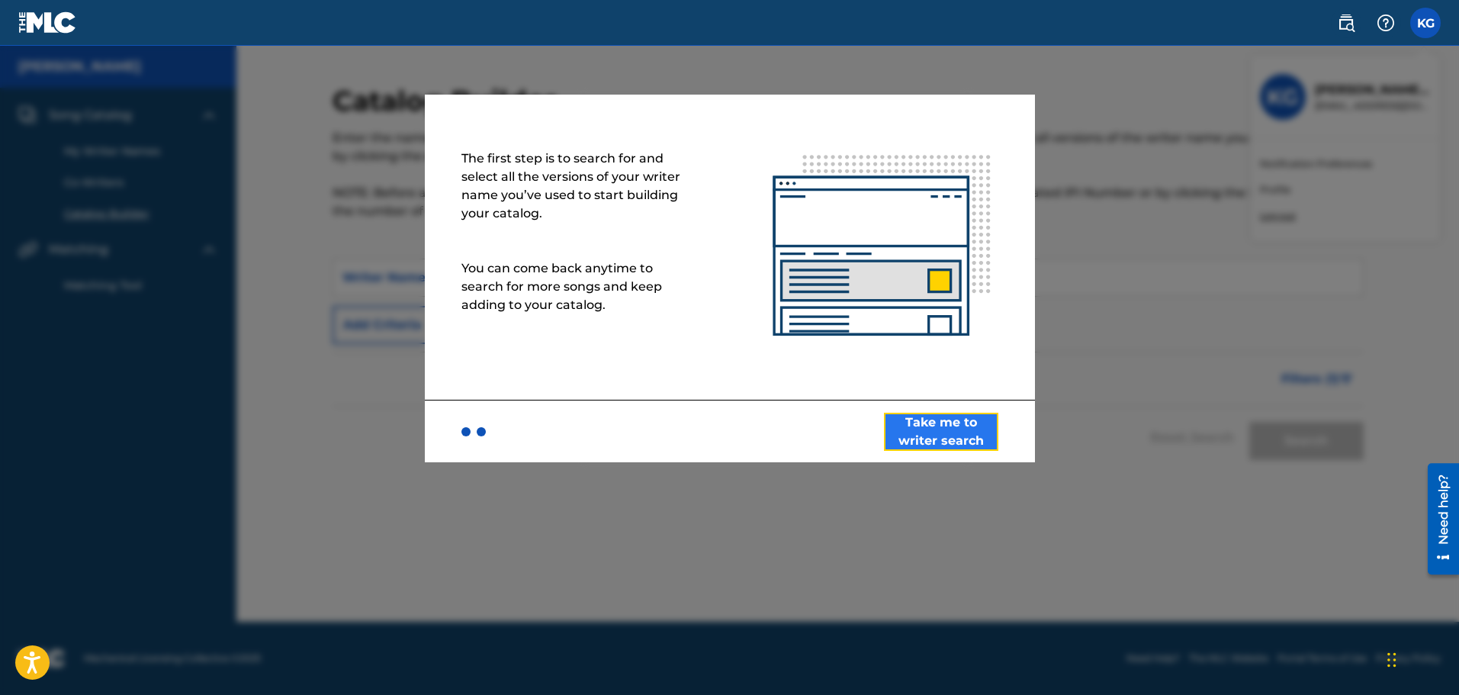
click at [915, 440] on button "Take me to writer search" at bounding box center [941, 432] width 114 height 38
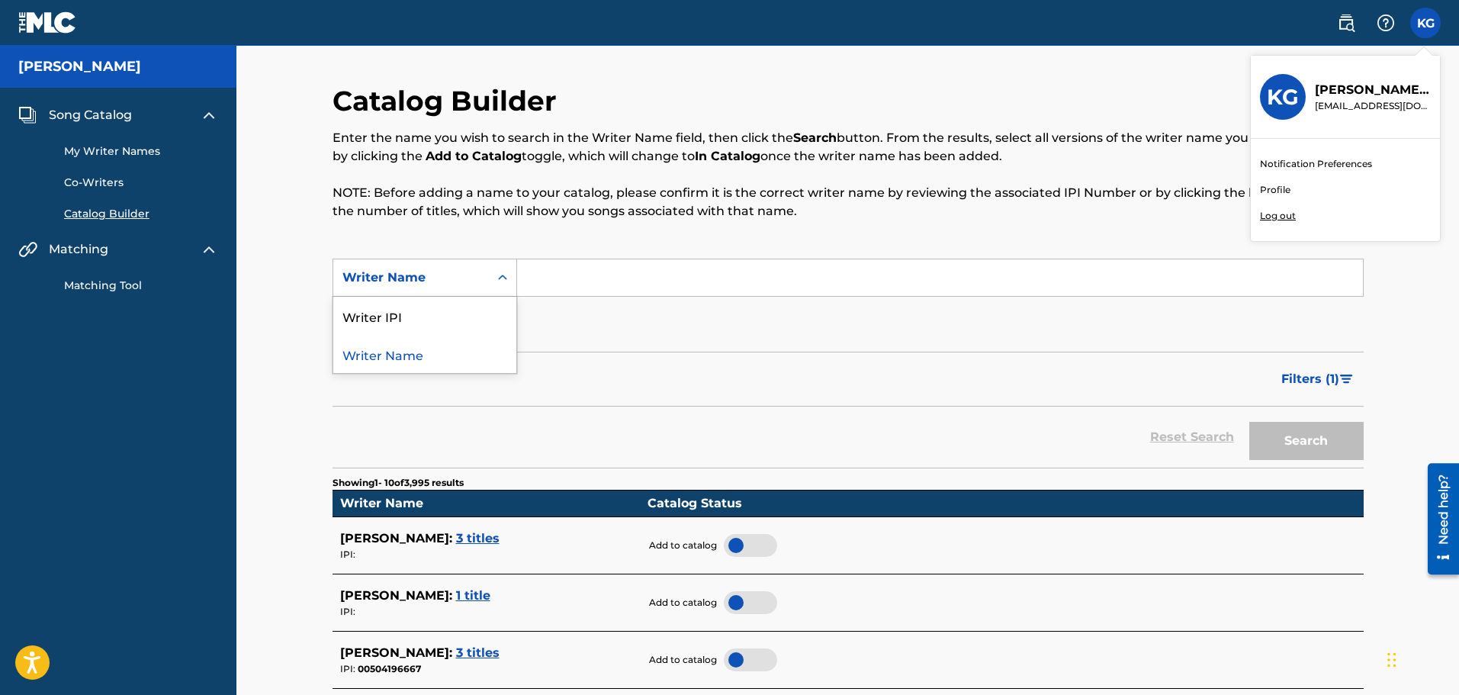
click at [477, 285] on div "Writer Name" at bounding box center [410, 277] width 137 height 18
click at [217, 390] on nav "[PERSON_NAME] Catalog My Writer Names Co-Writers Catalog Builder Matching Match…" at bounding box center [118, 679] width 236 height 1267
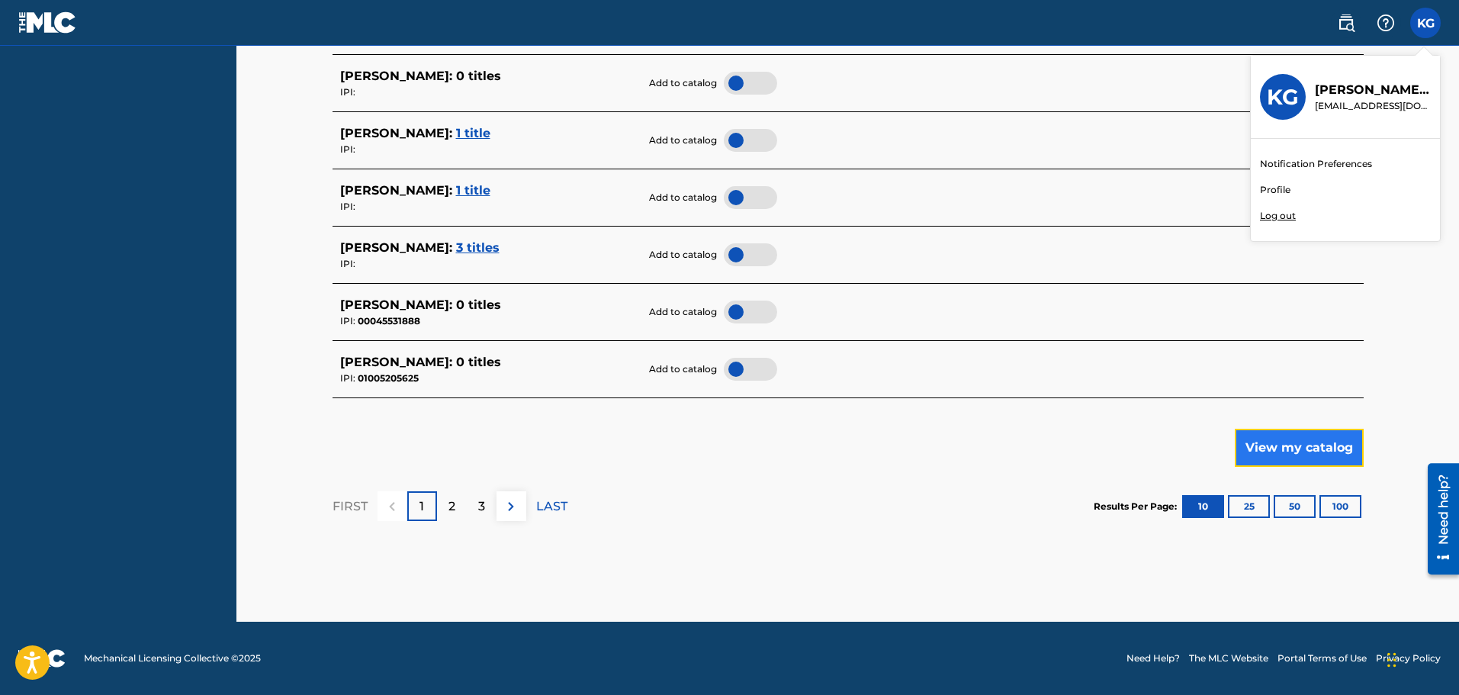
click at [1278, 452] on button "View my catalog" at bounding box center [1299, 448] width 129 height 38
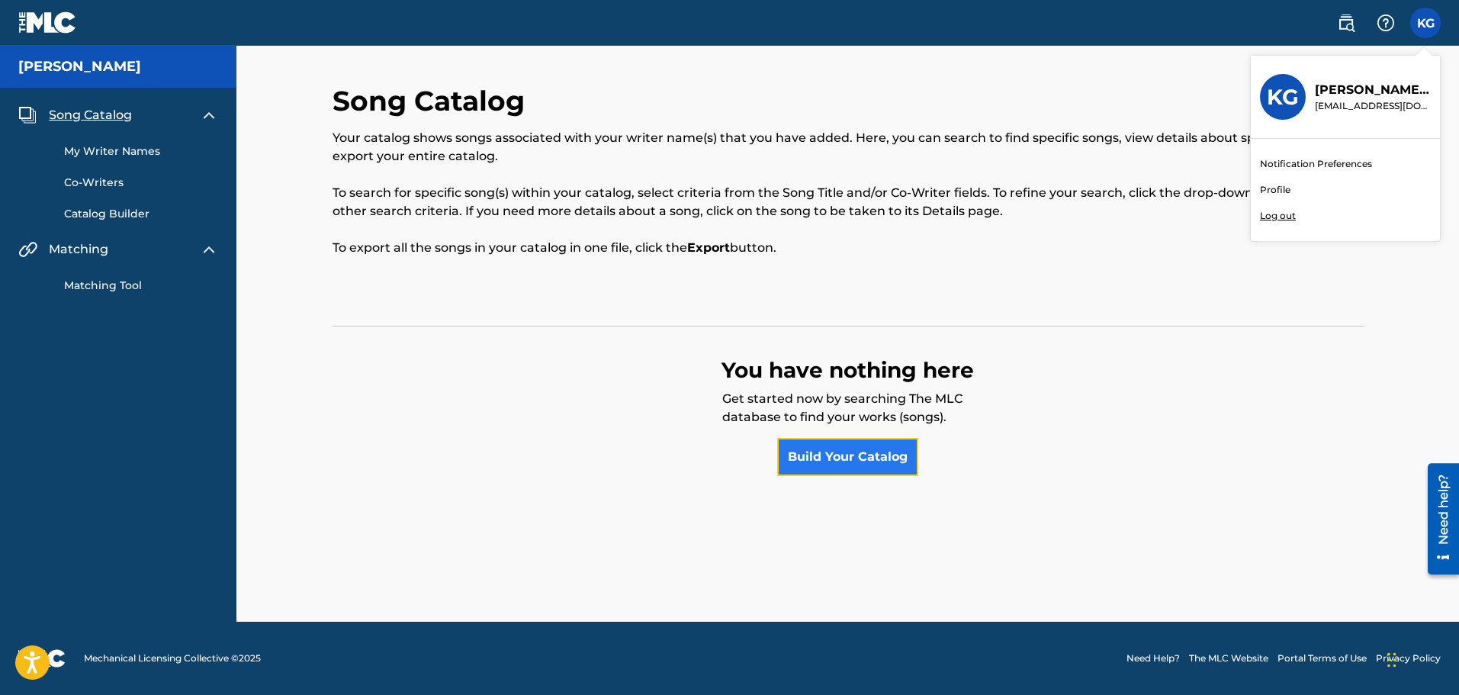
click at [825, 455] on link "Build Your Catalog" at bounding box center [847, 457] width 141 height 38
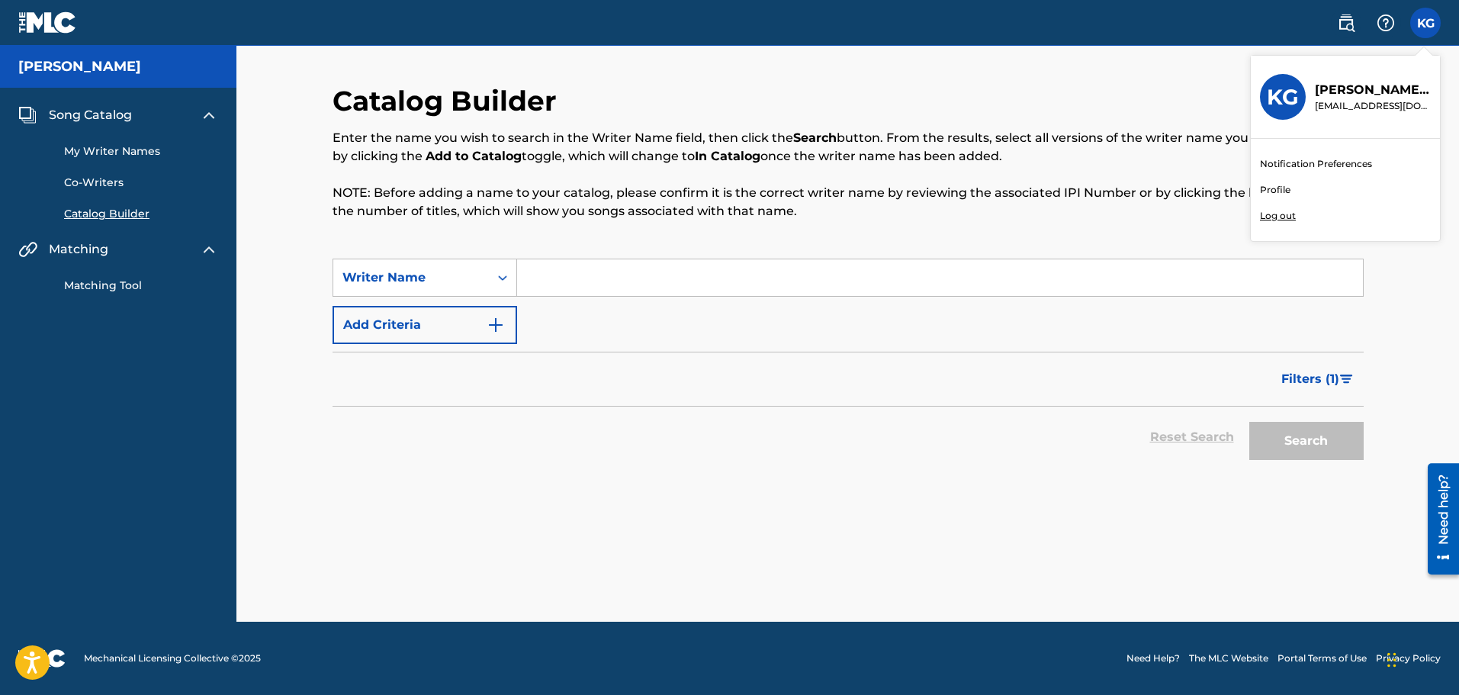
click at [575, 281] on input "Search Form" at bounding box center [940, 277] width 846 height 37
click at [484, 279] on div "Writer Name" at bounding box center [411, 277] width 156 height 29
click at [455, 318] on div "Writer IPI" at bounding box center [424, 316] width 183 height 38
paste input "00504196667"
click at [557, 285] on input "00504196667" at bounding box center [940, 277] width 846 height 37
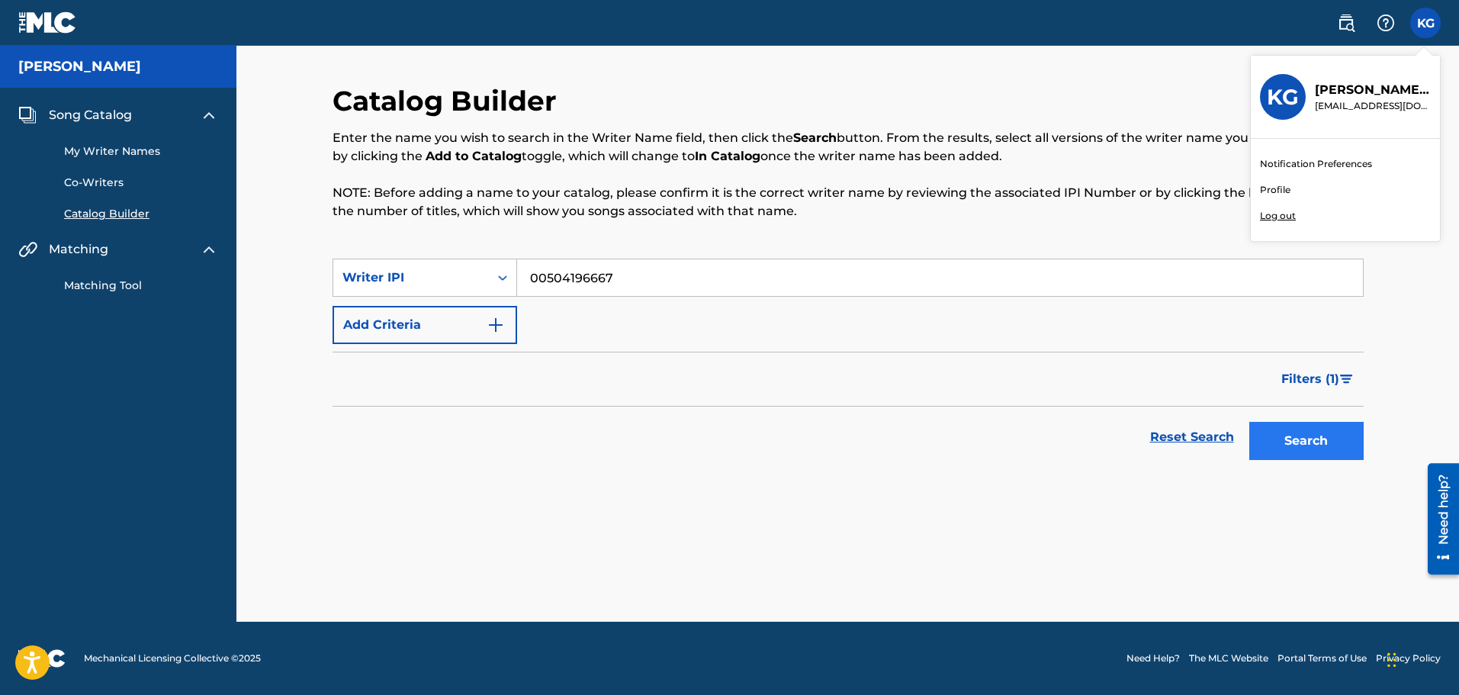
type input "00504196667"
click at [1280, 434] on button "Search" at bounding box center [1306, 441] width 114 height 38
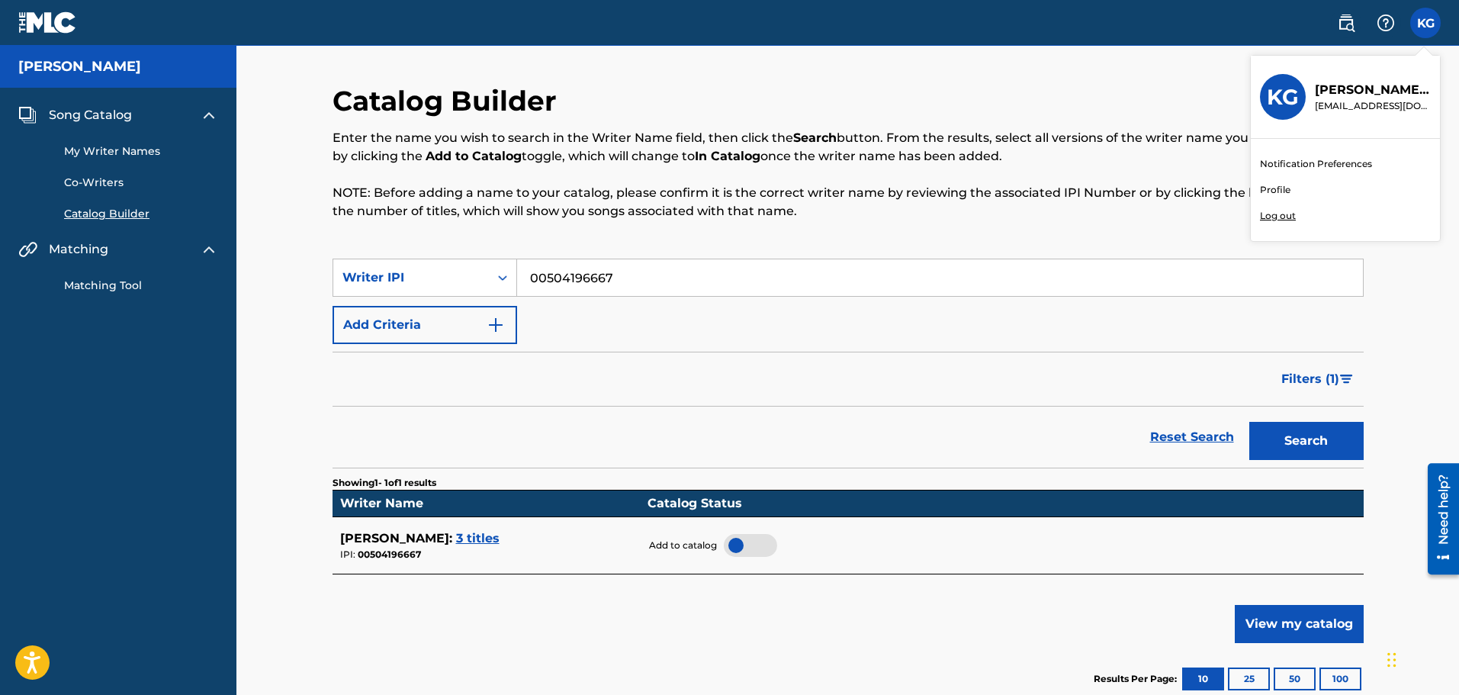
click at [499, 530] on div "[PERSON_NAME] : 3 titles" at bounding box center [490, 538] width 300 height 18
click at [747, 548] on div at bounding box center [750, 545] width 53 height 23
click at [484, 539] on span "3 titles" at bounding box center [477, 538] width 43 height 14
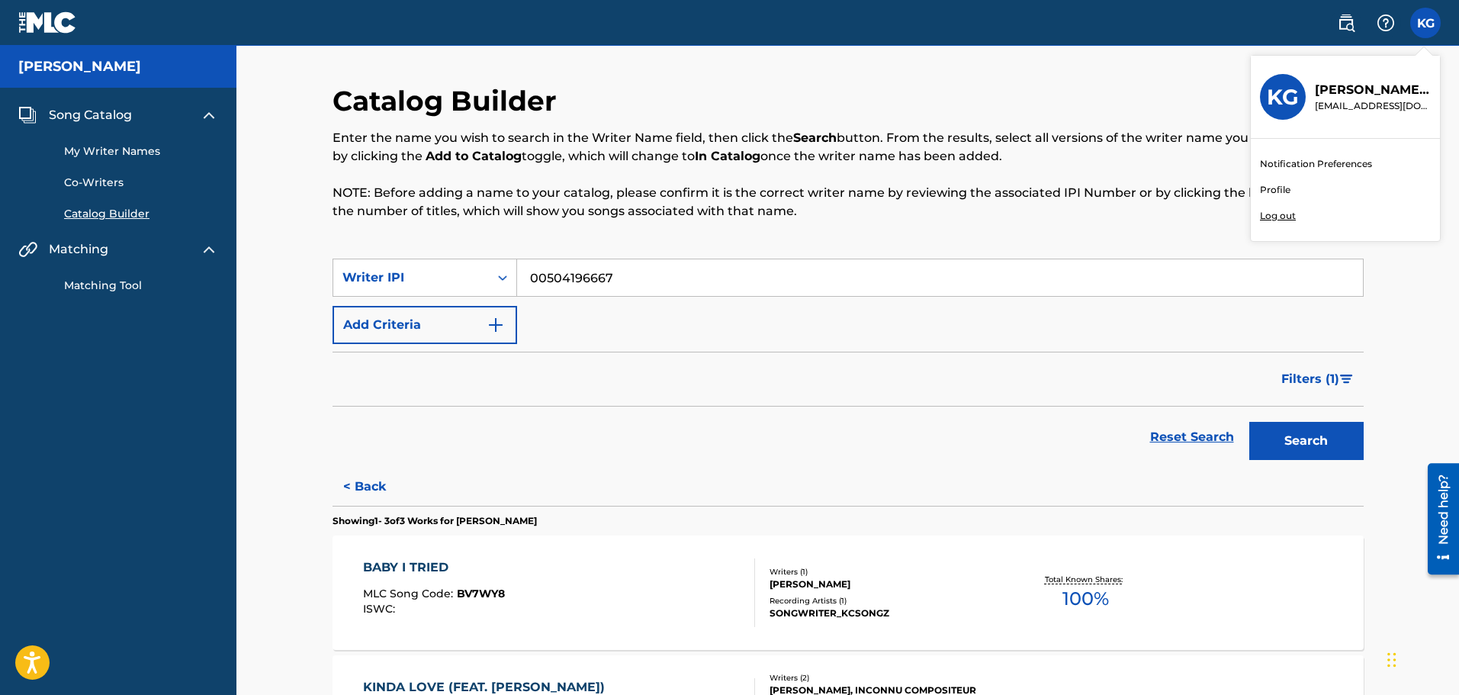
scroll to position [339, 0]
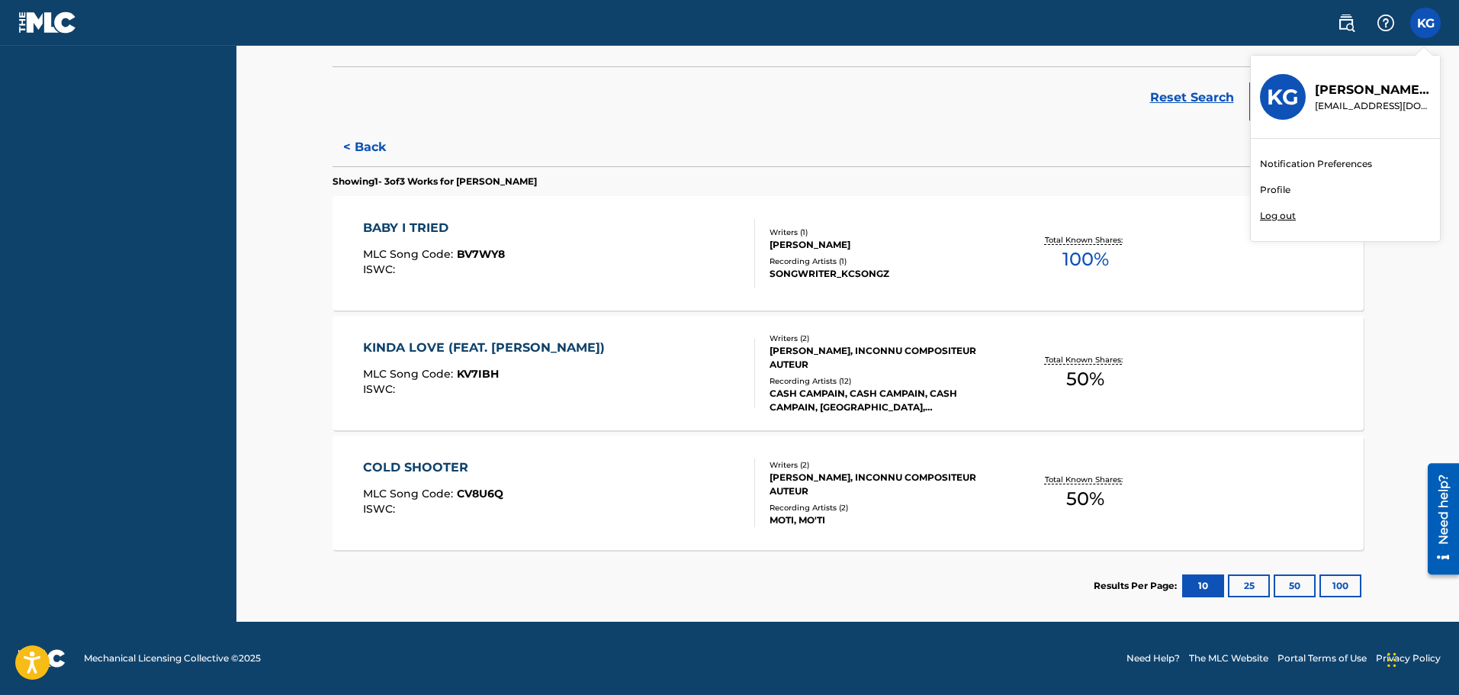
click at [114, 245] on nav "[PERSON_NAME] Catalog My Writer Names Co-Writers Catalog Builder Matching Match…" at bounding box center [118, 163] width 236 height 915
click at [61, 22] on img at bounding box center [47, 22] width 59 height 22
